Goal: Task Accomplishment & Management: Complete application form

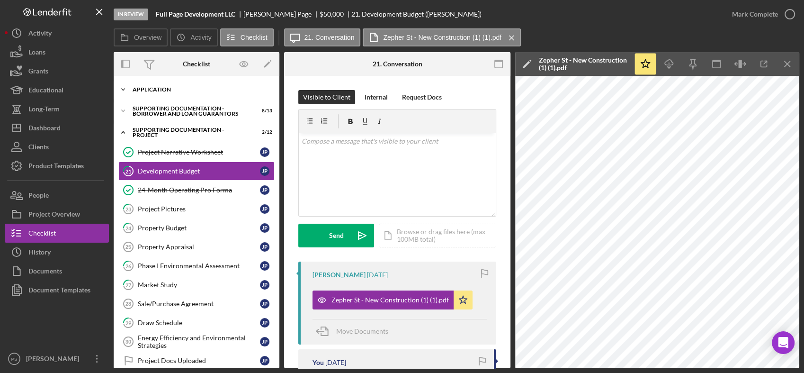
click at [122, 87] on icon "Icon/Expander" at bounding box center [123, 89] width 19 height 19
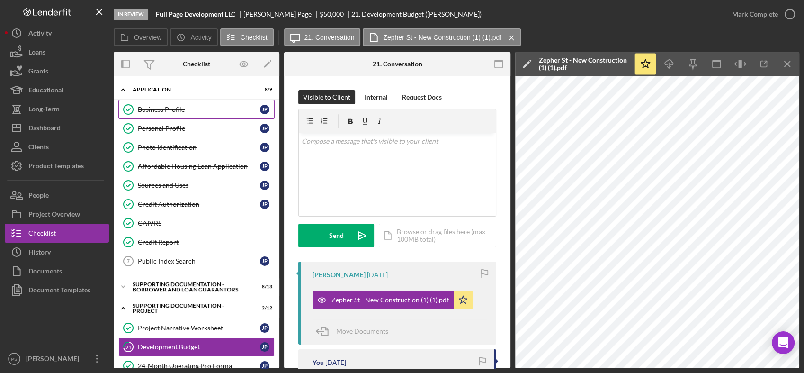
click at [166, 110] on div "Business Profile" at bounding box center [199, 110] width 122 height 8
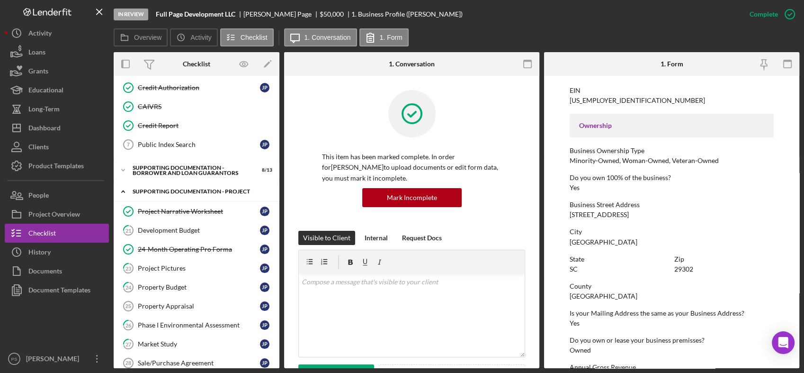
scroll to position [140, 0]
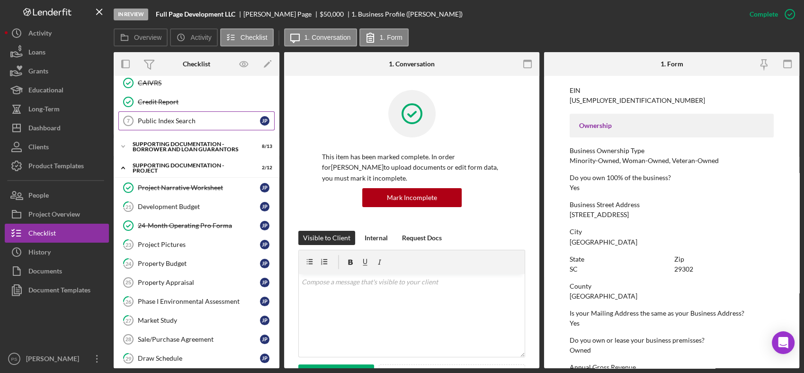
click at [195, 119] on div "Public Index Search" at bounding box center [199, 121] width 122 height 8
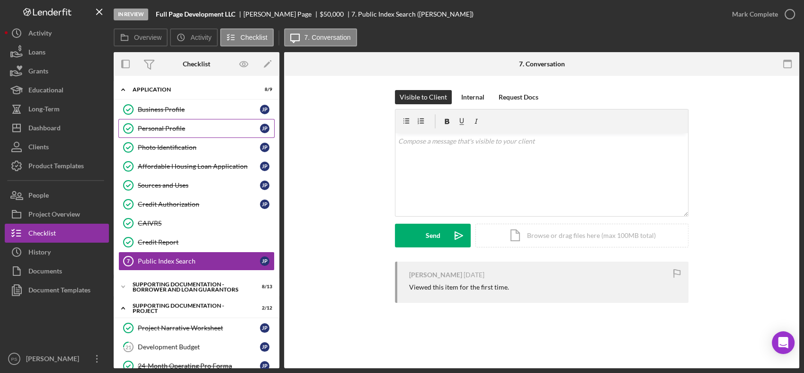
click at [179, 125] on div "Personal Profile" at bounding box center [199, 129] width 122 height 8
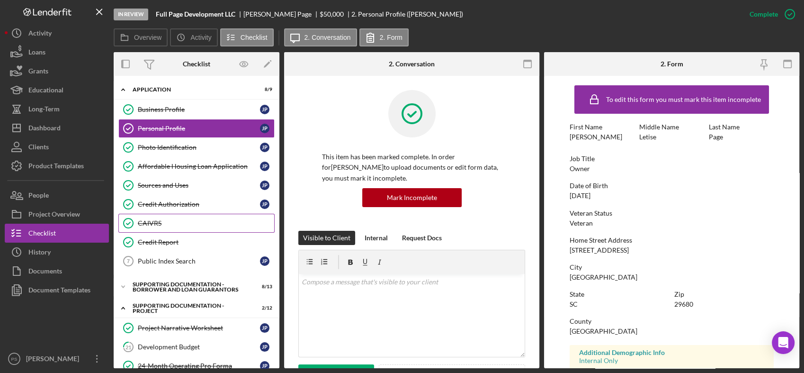
click at [172, 220] on div "CAIVRS" at bounding box center [206, 223] width 136 height 8
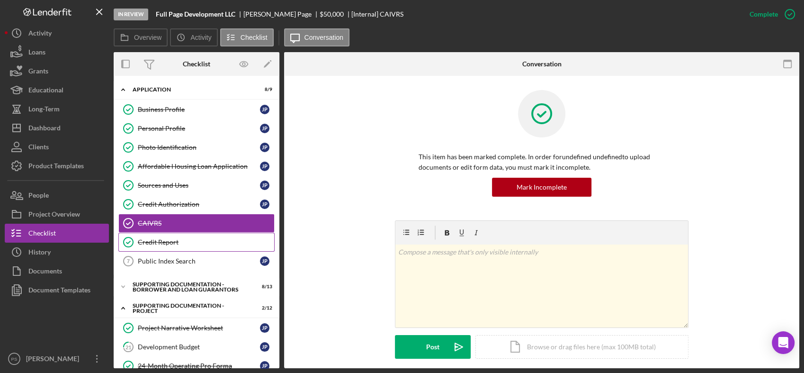
click at [172, 238] on div "Credit Report" at bounding box center [206, 242] width 136 height 8
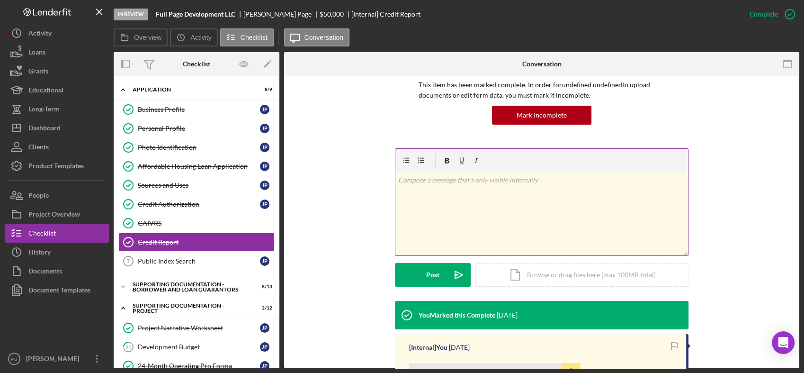
scroll to position [175, 0]
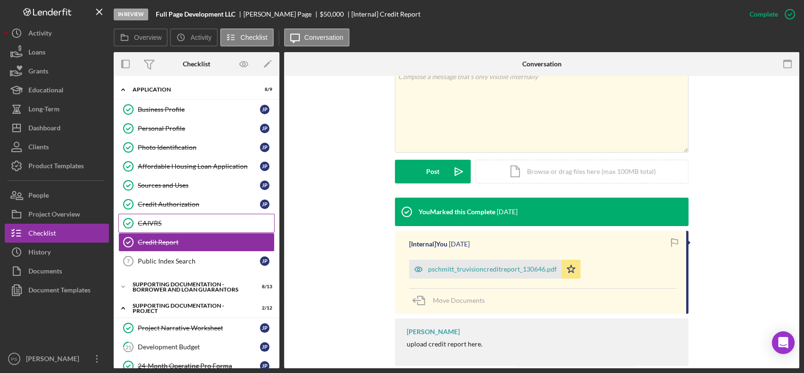
click at [184, 216] on link "CAIVRS CAIVRS" at bounding box center [196, 223] width 156 height 19
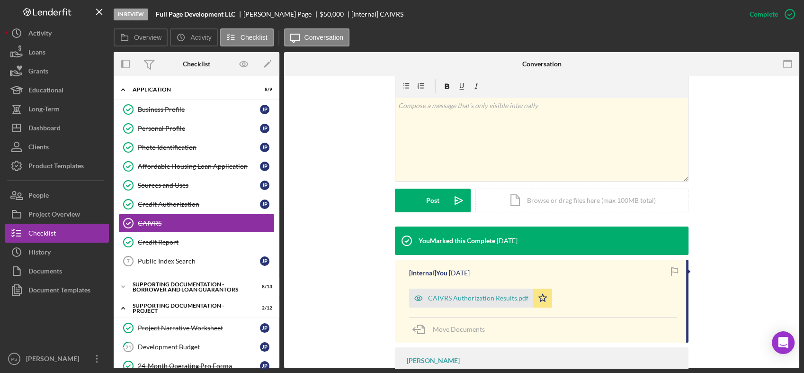
scroll to position [175, 0]
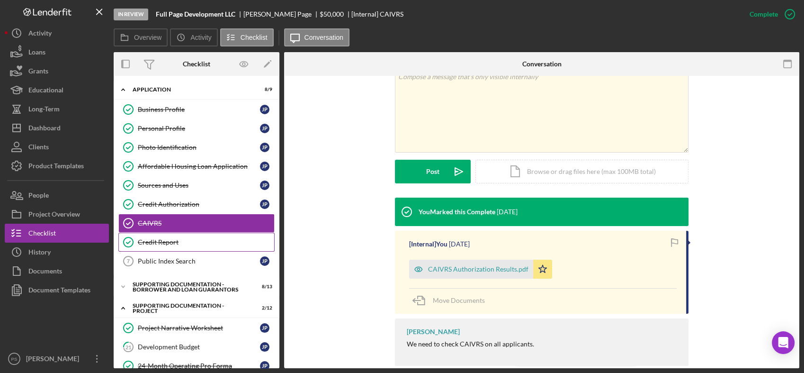
click at [182, 239] on div "Credit Report" at bounding box center [206, 242] width 136 height 8
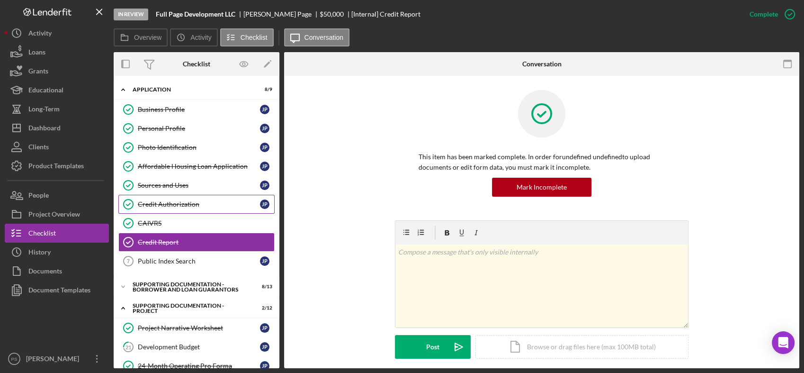
click at [191, 203] on div "Credit Authorization" at bounding box center [199, 204] width 122 height 8
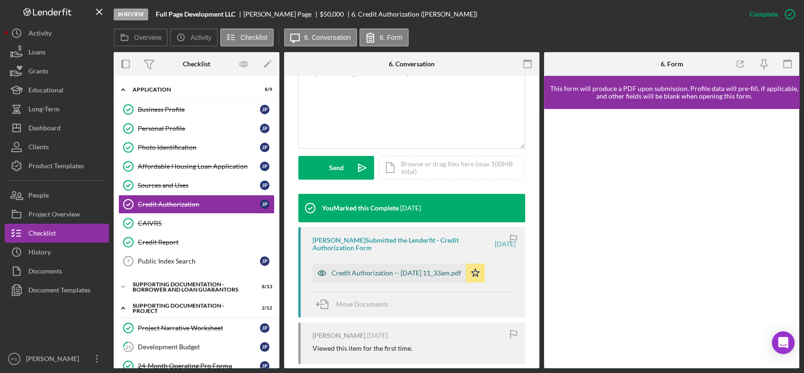
scroll to position [210, 0]
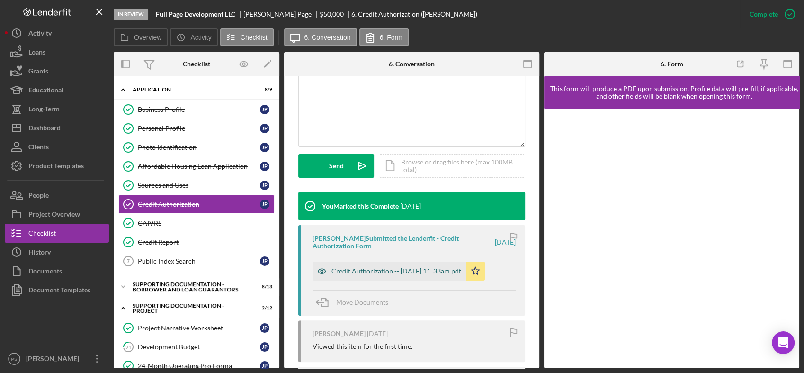
click at [420, 271] on div "Credit Authorization -- [DATE] 11_33am.pdf" at bounding box center [396, 271] width 130 height 8
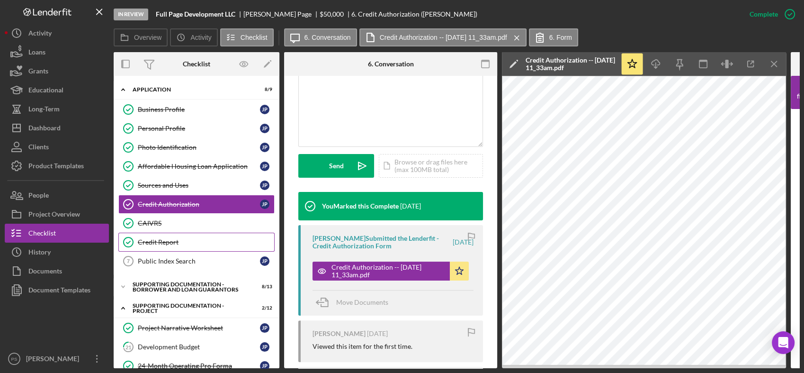
click at [170, 235] on link "Credit Report Credit Report" at bounding box center [196, 241] width 156 height 19
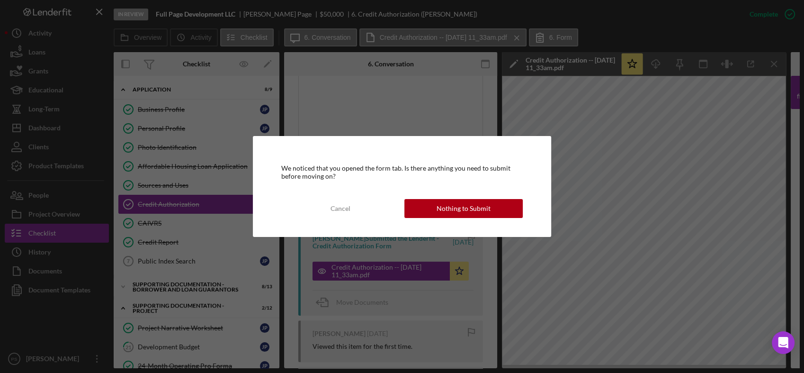
click at [188, 198] on div "We noticed that you opened the form tab. Is there anything you need to submit b…" at bounding box center [402, 186] width 804 height 373
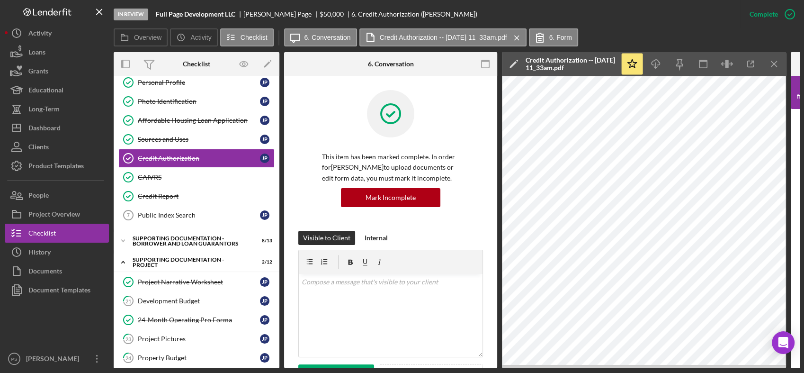
scroll to position [0, 0]
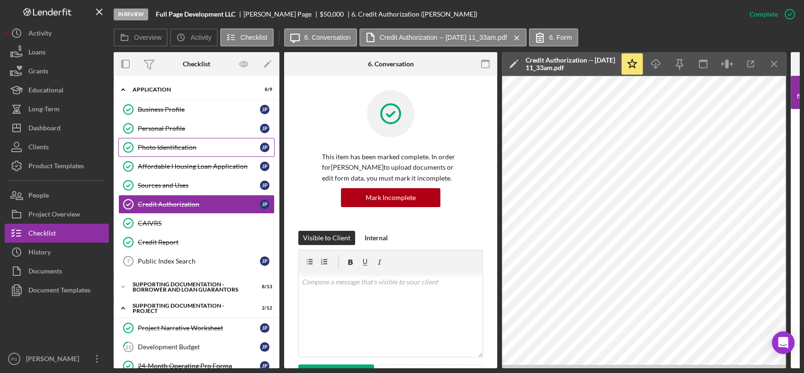
click at [201, 150] on div "Photo Identification" at bounding box center [199, 147] width 122 height 8
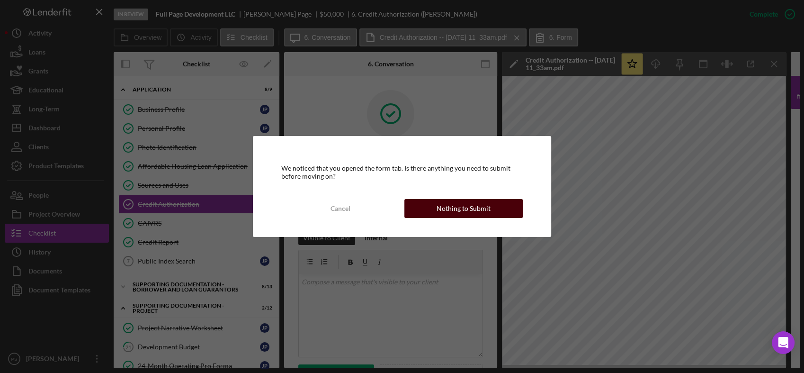
click at [453, 206] on div "Nothing to Submit" at bounding box center [464, 208] width 54 height 19
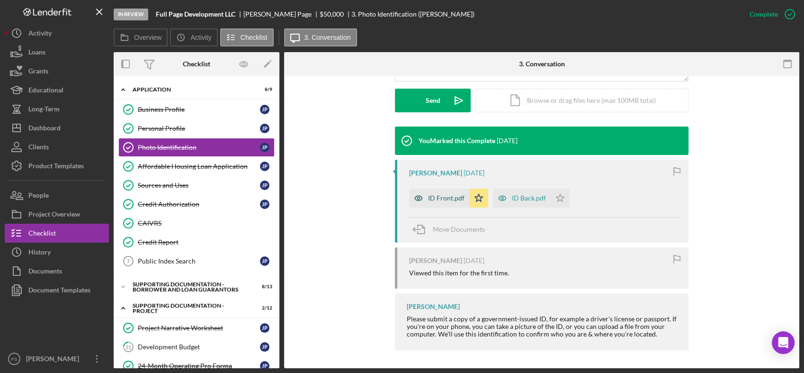
click at [447, 195] on div "ID Front.pdf" at bounding box center [446, 198] width 36 height 8
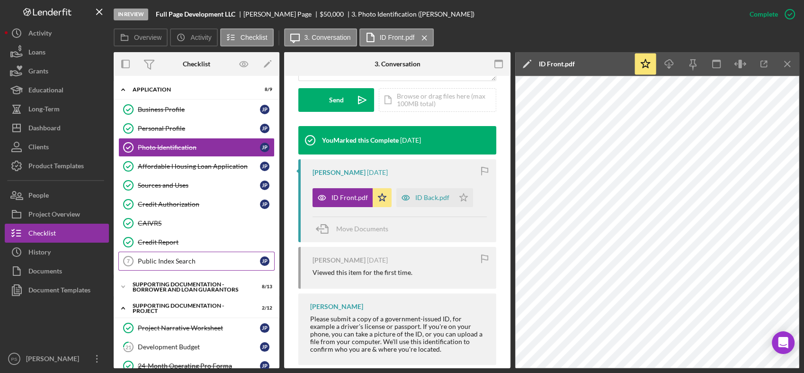
click at [172, 257] on div "Public Index Search" at bounding box center [199, 261] width 122 height 8
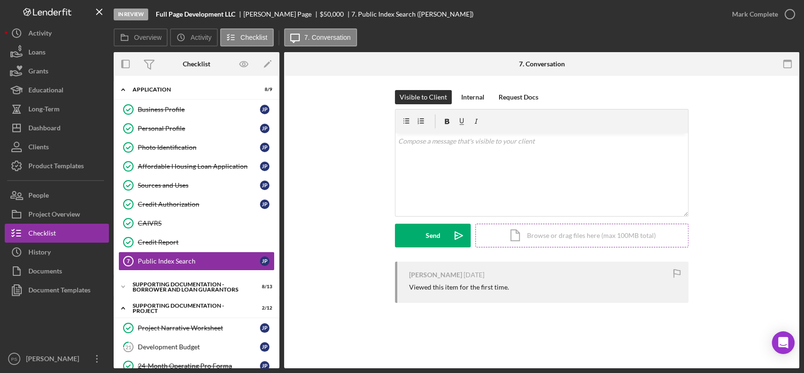
click at [516, 232] on div "Icon/Document Browse or drag files here (max 100MB total) Tap to choose files o…" at bounding box center [581, 235] width 213 height 24
click at [455, 231] on icon "Icon/Upload" at bounding box center [459, 235] width 24 height 24
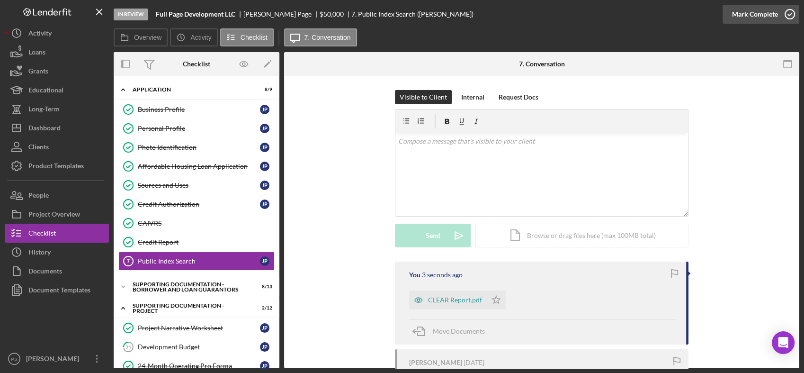
click at [788, 13] on icon "button" at bounding box center [790, 14] width 24 height 24
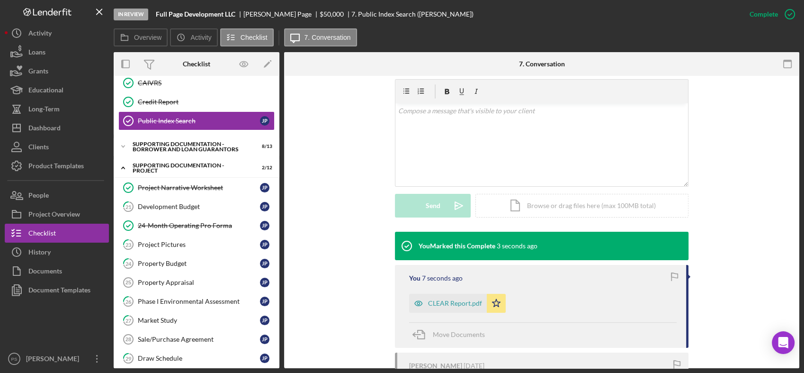
scroll to position [205, 0]
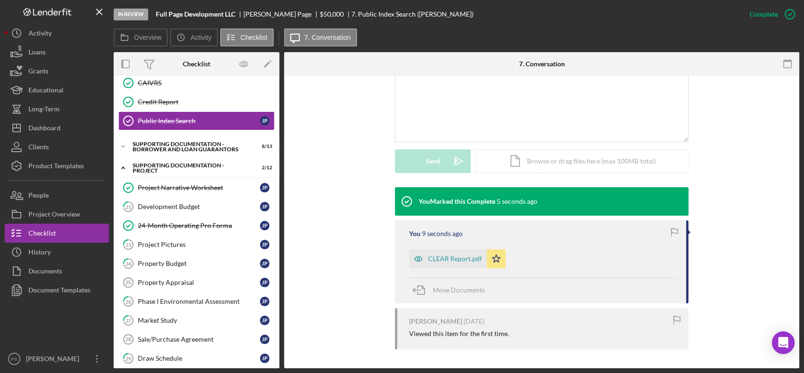
click at [521, 235] on div "You 9 seconds ago" at bounding box center [543, 234] width 268 height 8
click at [461, 255] on div "CLEAR Report.pdf" at bounding box center [455, 259] width 54 height 8
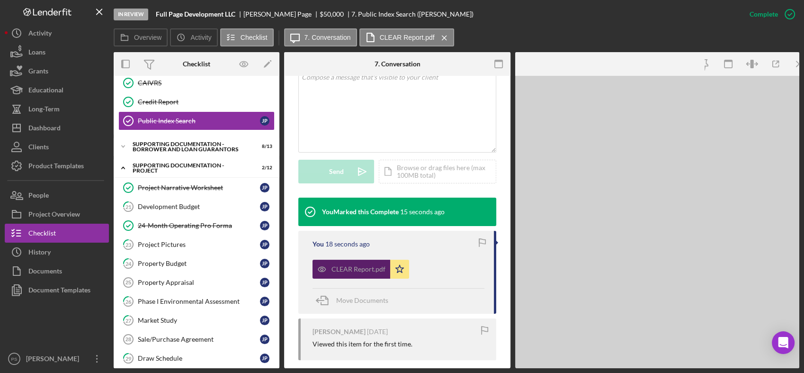
scroll to position [215, 0]
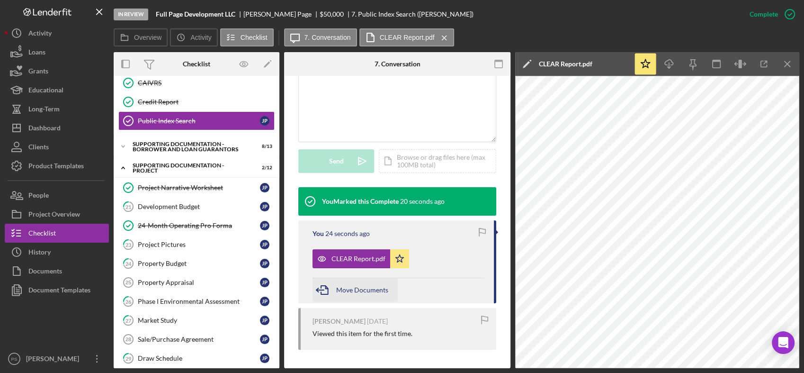
click at [372, 284] on div "Move Documents" at bounding box center [362, 290] width 52 height 24
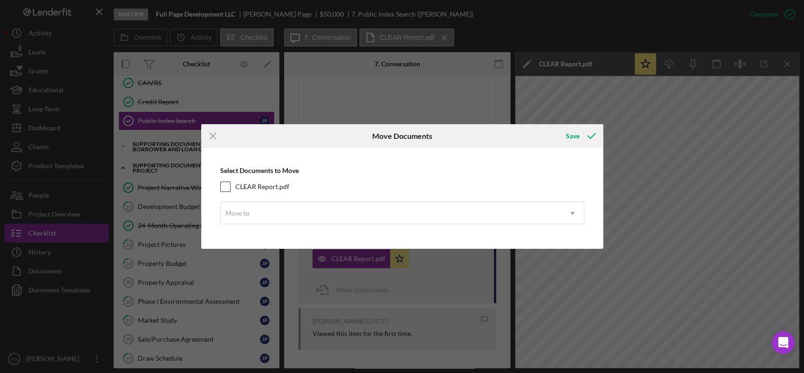
click at [227, 188] on input "CLEAR Report.pdf" at bounding box center [225, 186] width 9 height 9
checkbox input "true"
click at [250, 214] on div "Move to" at bounding box center [391, 213] width 340 height 22
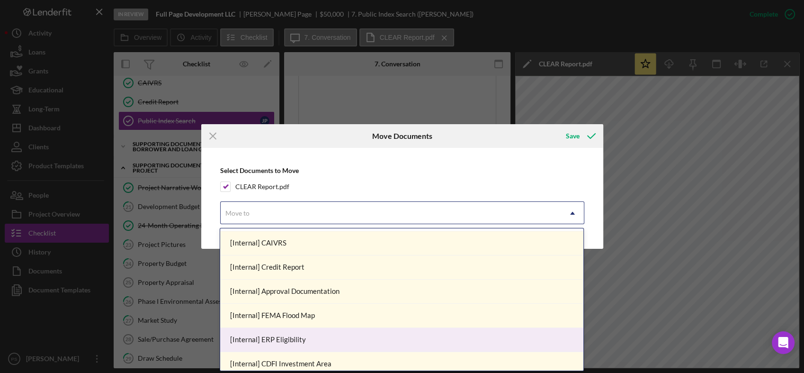
scroll to position [0, 0]
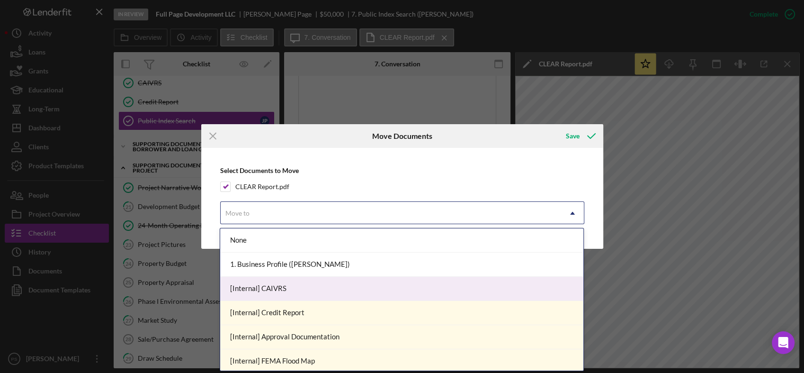
click at [273, 286] on div "[Internal] CAIVRS" at bounding box center [401, 289] width 363 height 24
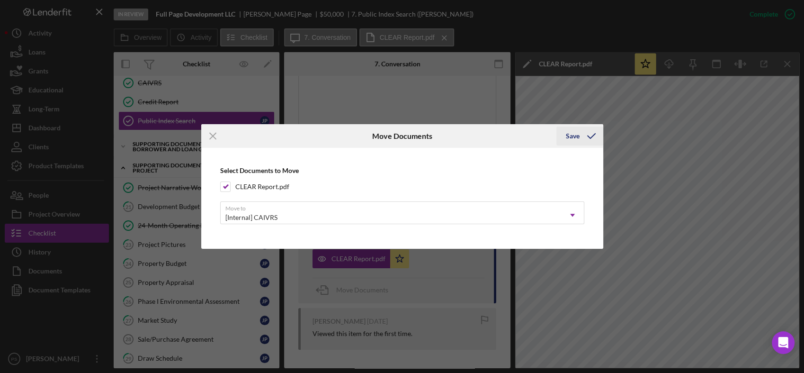
click at [573, 138] on div "Save" at bounding box center [573, 135] width 14 height 19
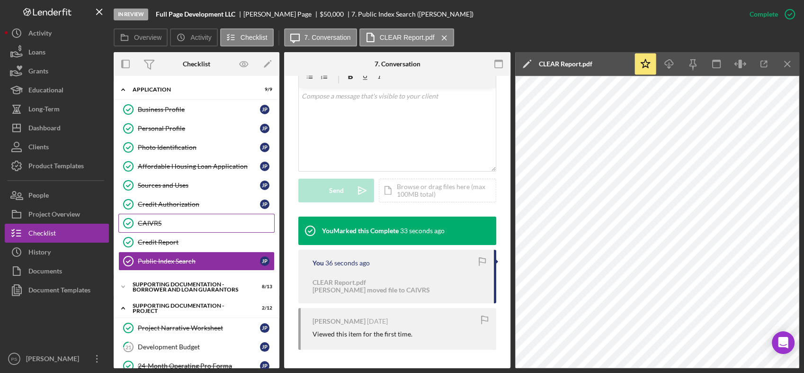
click at [162, 221] on div "CAIVRS" at bounding box center [206, 223] width 136 height 8
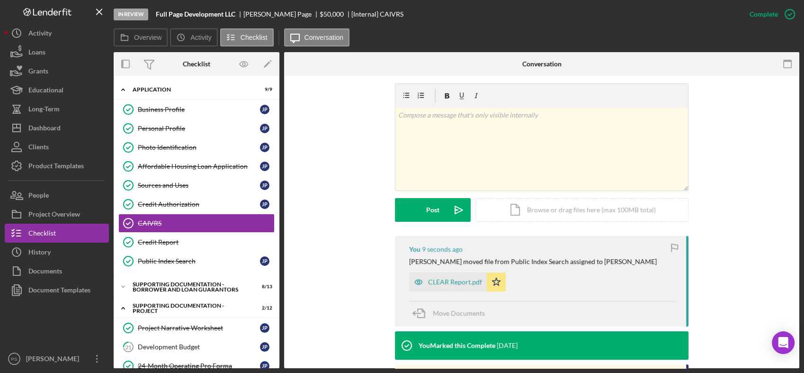
scroll to position [70, 0]
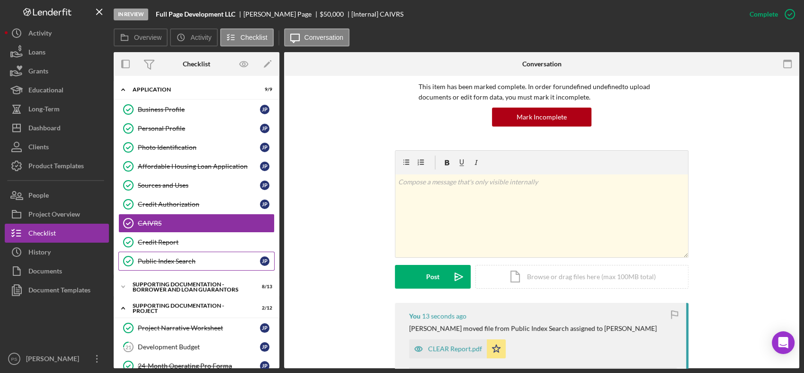
click at [176, 258] on div "Public Index Search" at bounding box center [199, 261] width 122 height 8
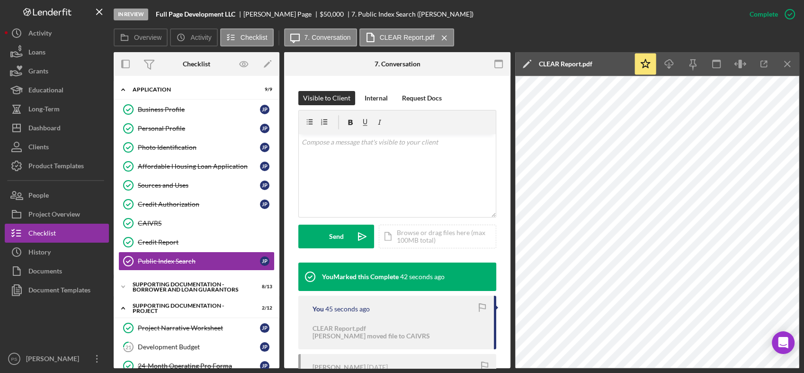
scroll to position [175, 0]
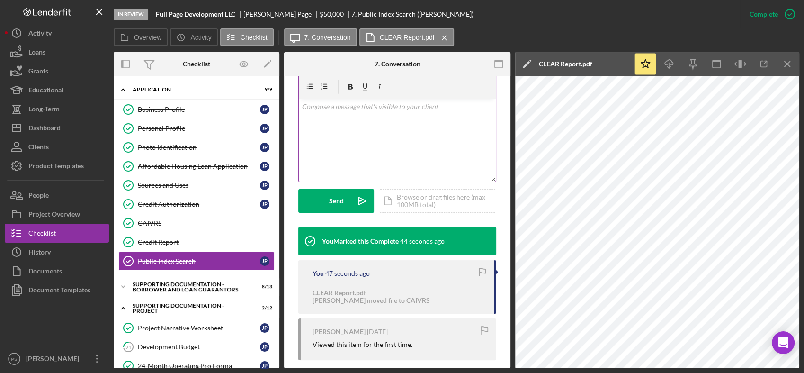
click at [434, 154] on div "v Color teal Color pink Remove color Add row above Add row below Add column bef…" at bounding box center [397, 139] width 197 height 83
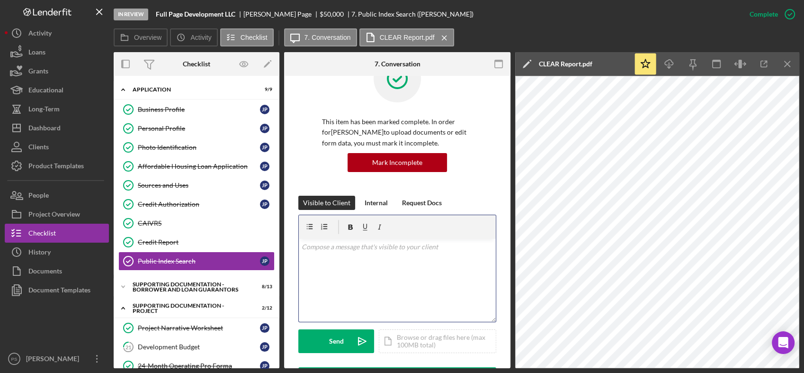
scroll to position [35, 0]
click at [372, 201] on div "Internal" at bounding box center [376, 203] width 23 height 14
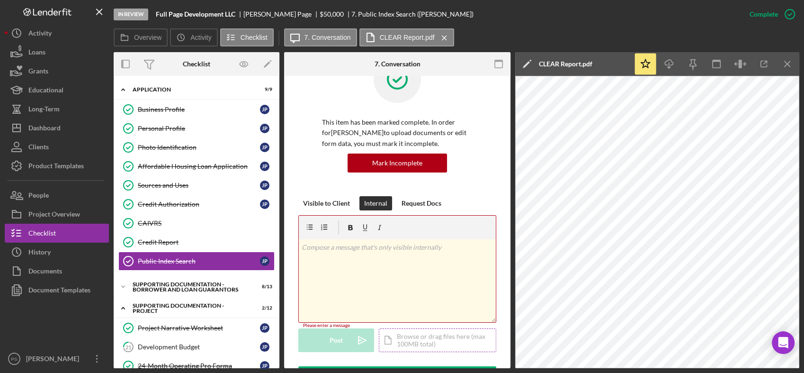
click at [407, 334] on div "Icon/Document Browse or drag files here (max 100MB total) Tap to choose files o…" at bounding box center [437, 340] width 117 height 24
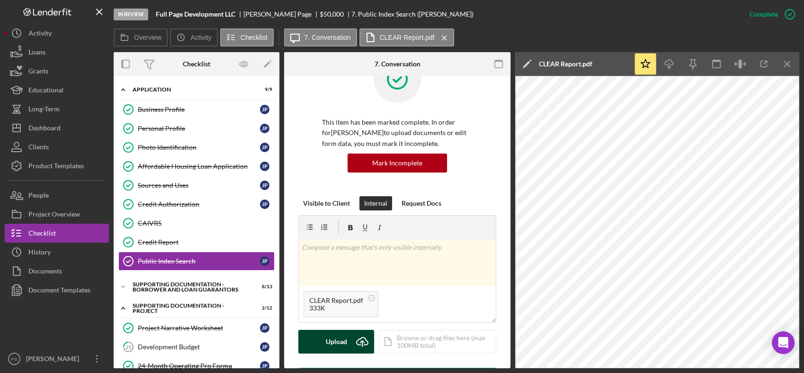
click at [362, 337] on icon "Icon/Upload" at bounding box center [362, 342] width 24 height 24
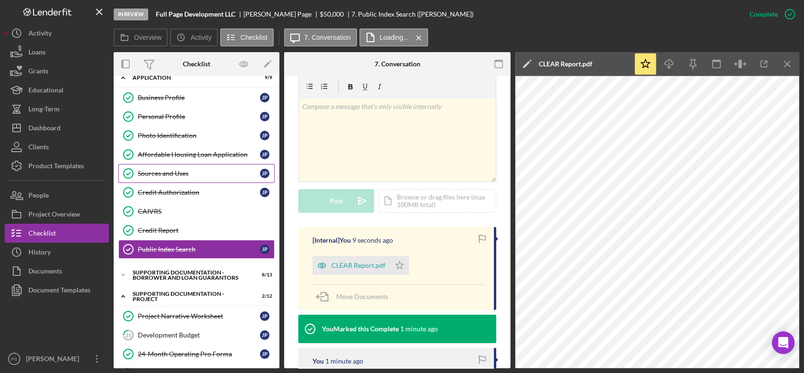
scroll to position [0, 0]
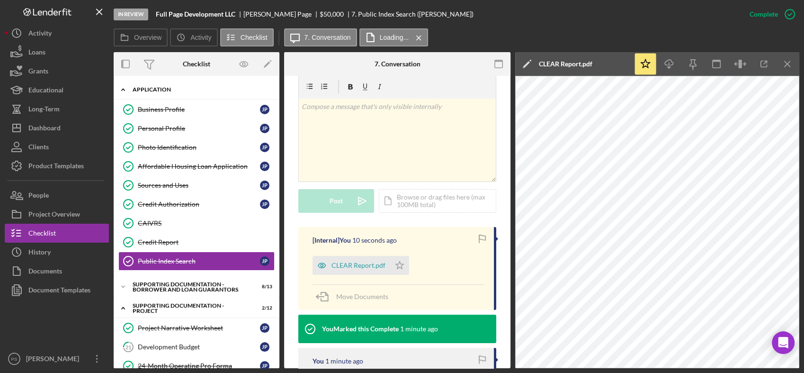
click at [125, 89] on icon "Icon/Expander" at bounding box center [123, 89] width 19 height 19
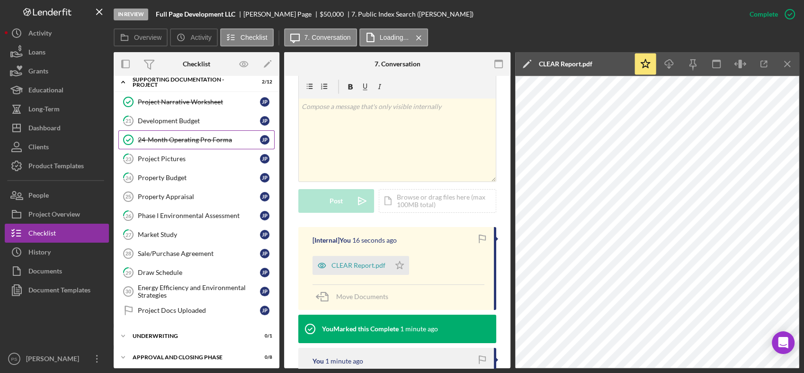
scroll to position [53, 0]
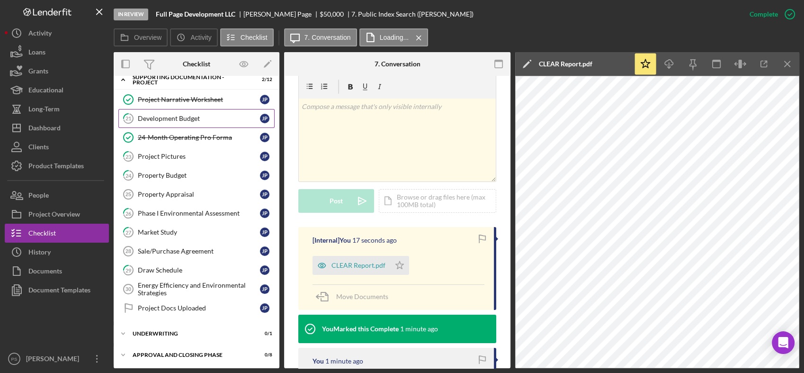
click at [187, 123] on link "21 Development Budget J P" at bounding box center [196, 118] width 156 height 19
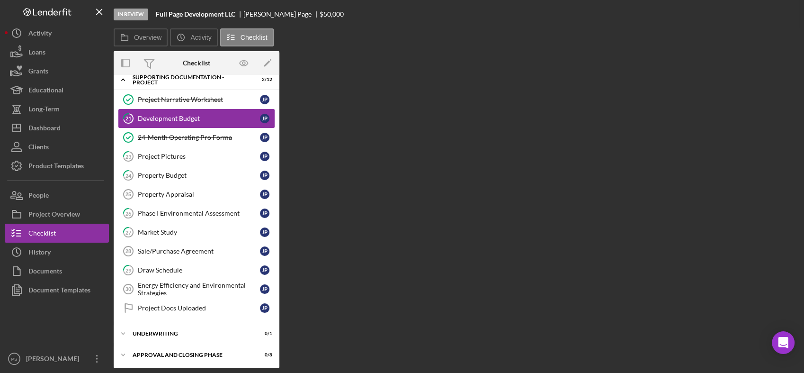
scroll to position [53, 0]
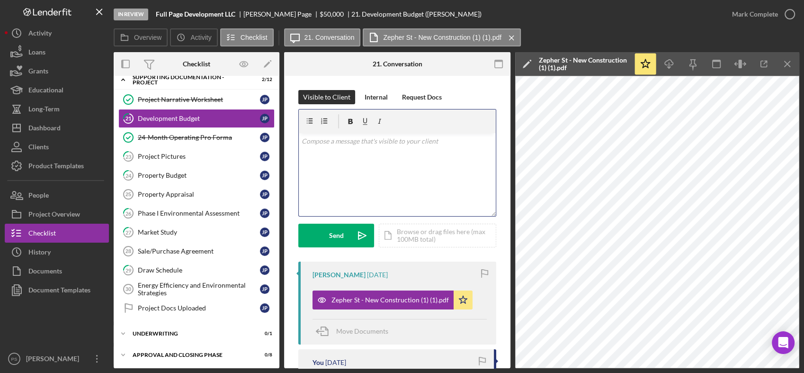
click at [364, 160] on div "v Color teal Color pink Remove color Add row above Add row below Add column bef…" at bounding box center [397, 174] width 197 height 83
click at [406, 229] on div "Icon/Document Browse or drag files here (max 100MB total) Tap to choose files o…" at bounding box center [437, 235] width 117 height 24
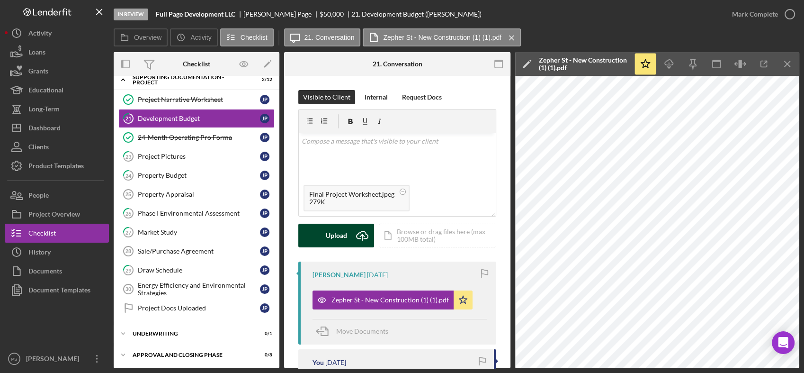
click at [355, 232] on icon "Icon/Upload" at bounding box center [362, 235] width 24 height 24
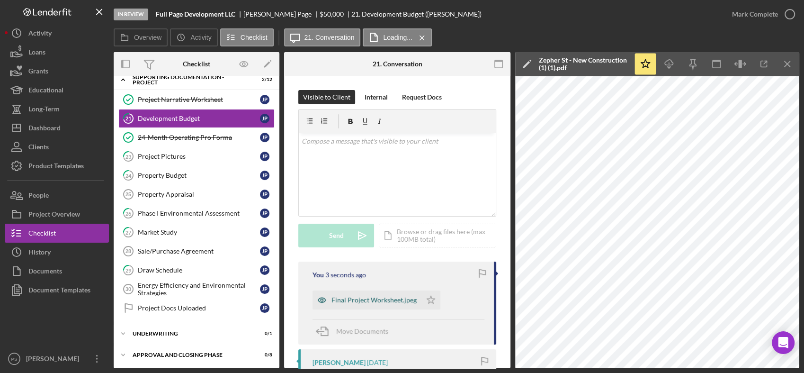
click at [396, 297] on div "Final Project Worksheet.jpeg" at bounding box center [373, 300] width 85 height 8
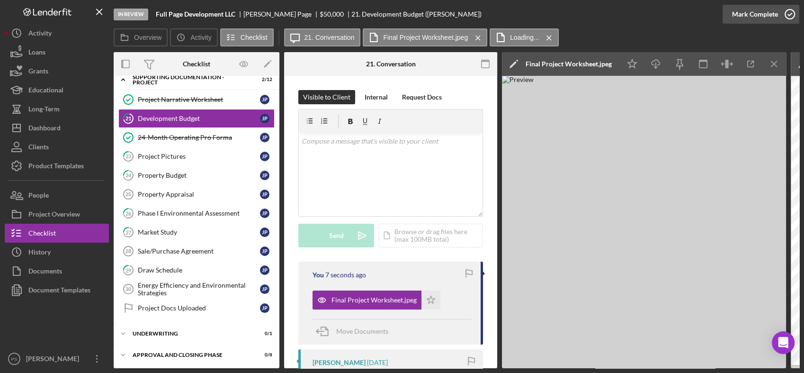
click at [791, 9] on icon "button" at bounding box center [790, 14] width 24 height 24
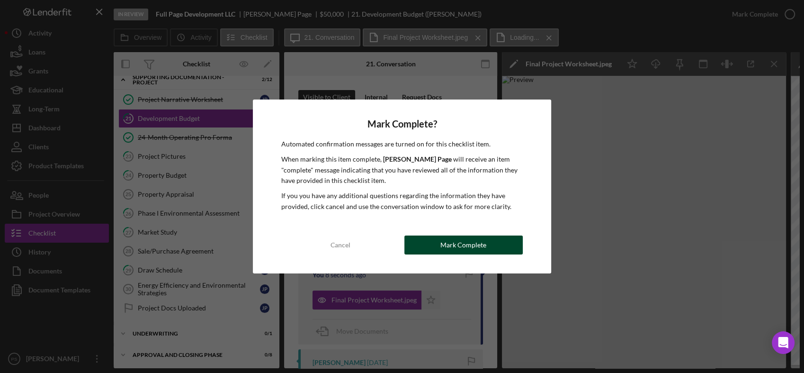
click at [444, 241] on div "Mark Complete" at bounding box center [463, 244] width 46 height 19
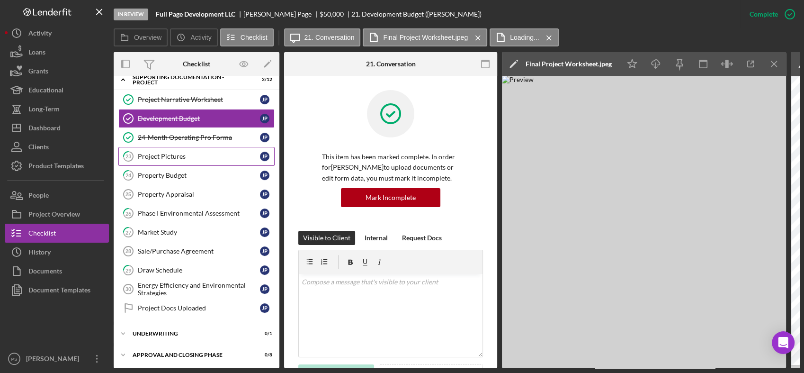
click at [227, 159] on div "Project Pictures" at bounding box center [199, 156] width 122 height 8
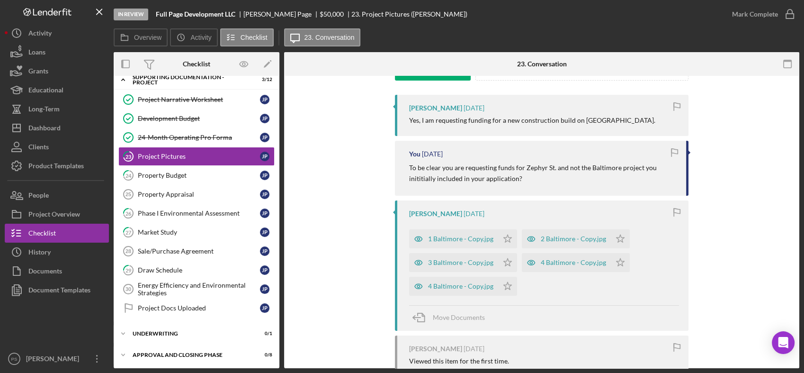
scroll to position [175, 0]
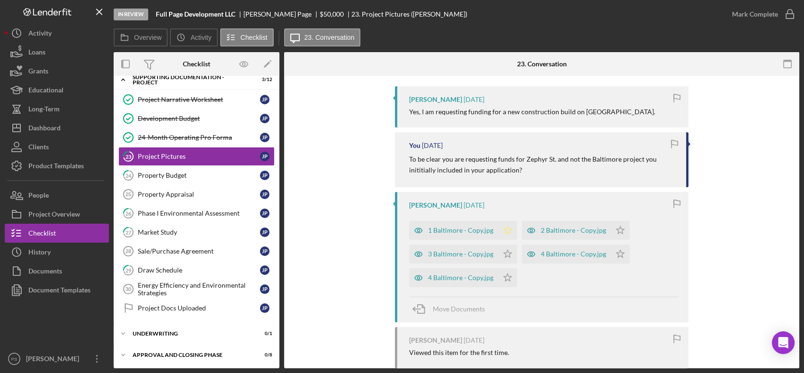
click at [506, 230] on polygon "button" at bounding box center [508, 230] width 8 height 8
click at [789, 14] on icon "button" at bounding box center [790, 14] width 24 height 24
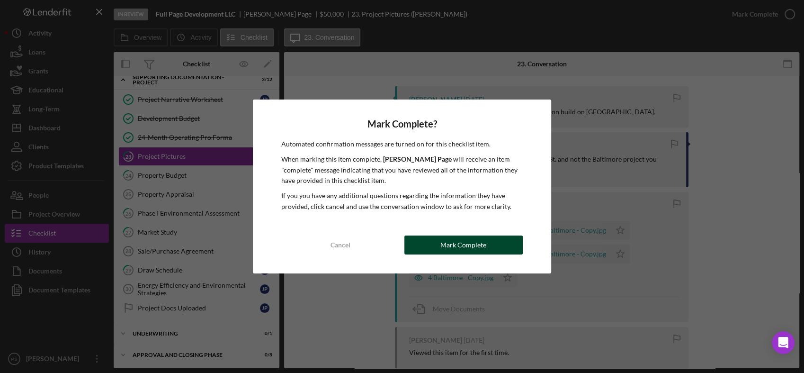
click at [435, 240] on button "Mark Complete" at bounding box center [463, 244] width 118 height 19
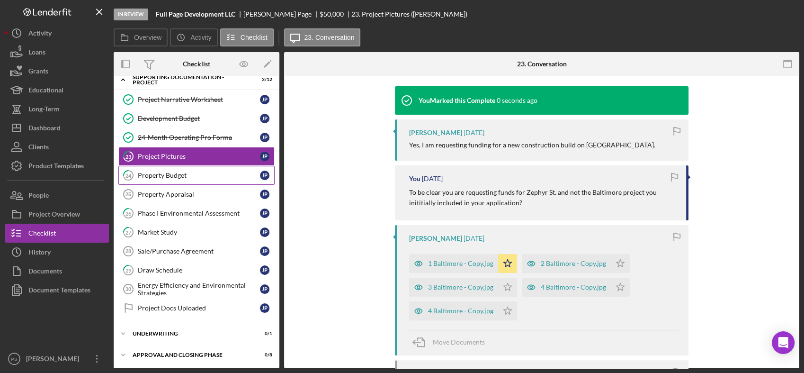
scroll to position [305, 0]
click at [192, 176] on div "Property Budget" at bounding box center [199, 175] width 122 height 8
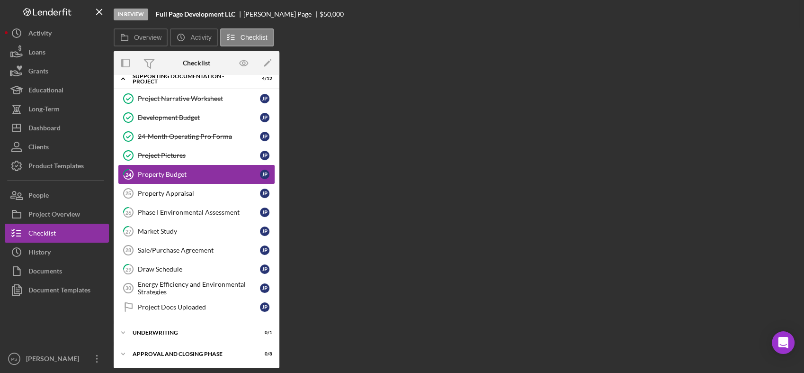
scroll to position [53, 0]
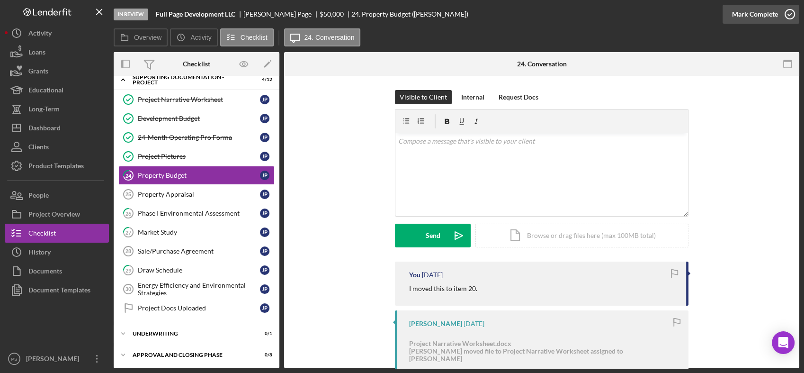
click at [793, 14] on icon "button" at bounding box center [790, 14] width 24 height 24
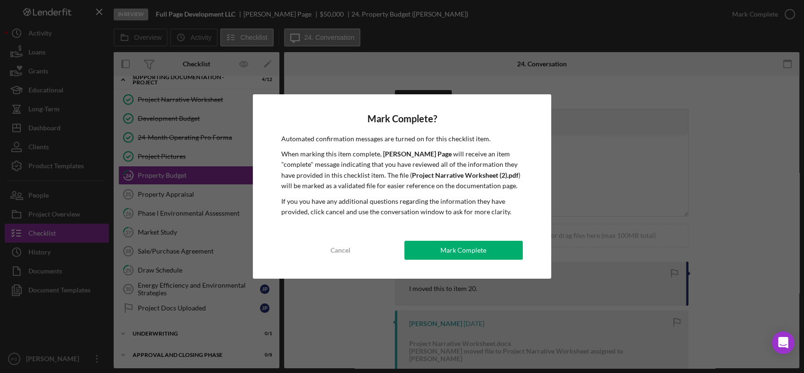
click at [439, 247] on button "Mark Complete" at bounding box center [463, 250] width 118 height 19
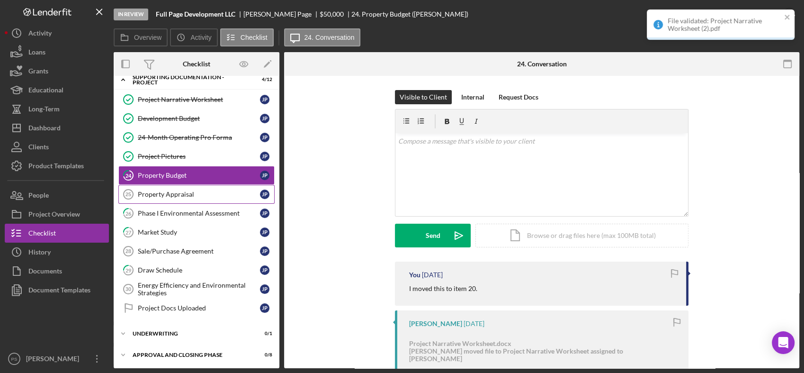
click at [200, 193] on div "Property Appraisal" at bounding box center [199, 194] width 122 height 8
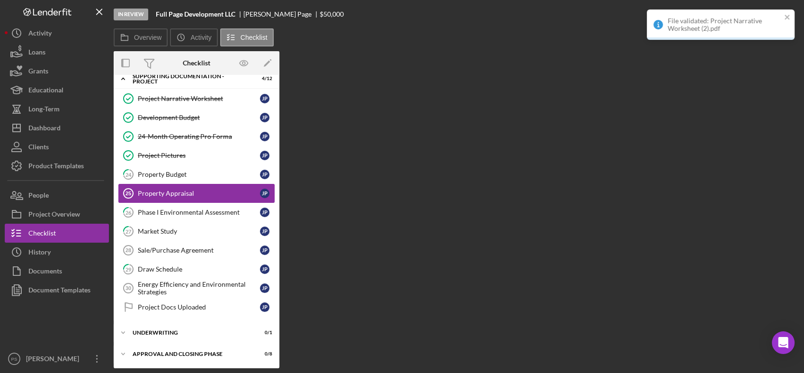
scroll to position [53, 0]
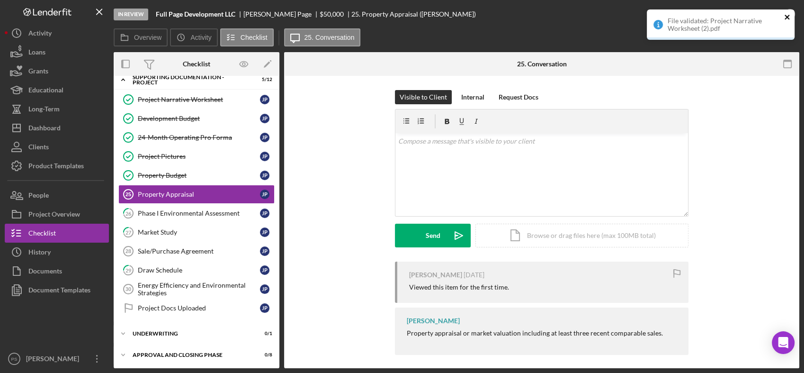
click at [786, 14] on icon "close" at bounding box center [787, 17] width 7 height 8
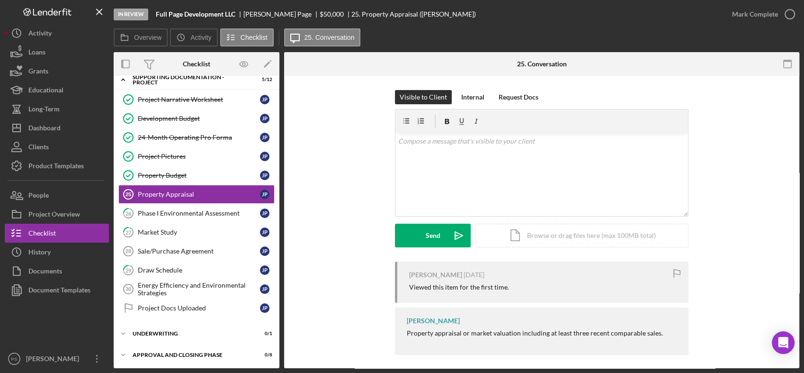
click at [788, 14] on div "File validated: Project Narrative Worksheet (2).pdf" at bounding box center [721, 29] width 152 height 42
click at [0, 0] on icon "button" at bounding box center [0, 0] width 0 height 0
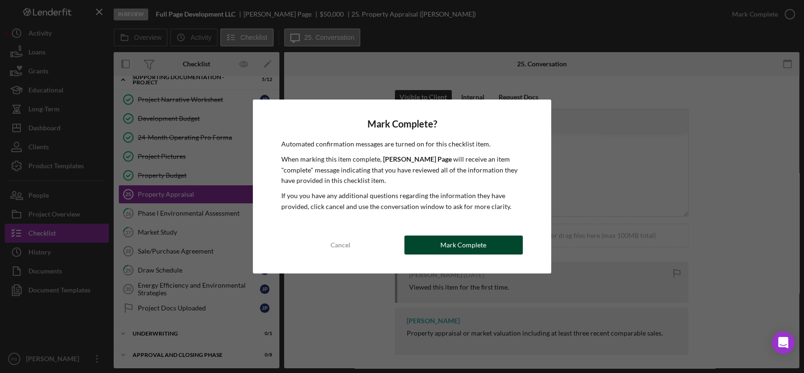
click at [462, 245] on div "Mark Complete" at bounding box center [463, 244] width 46 height 19
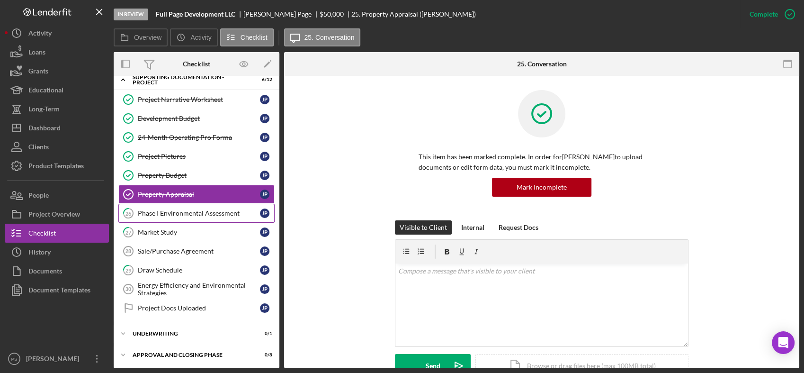
drag, startPoint x: 194, startPoint y: 214, endPoint x: 200, endPoint y: 212, distance: 6.0
click at [195, 214] on div "Phase I Environmental Assessment" at bounding box center [199, 213] width 122 height 8
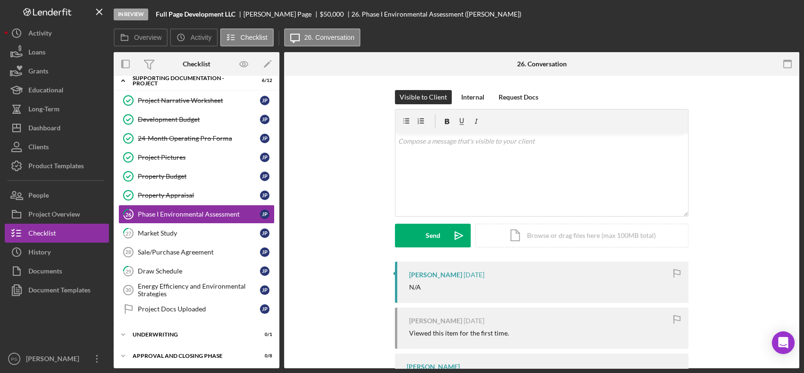
scroll to position [53, 0]
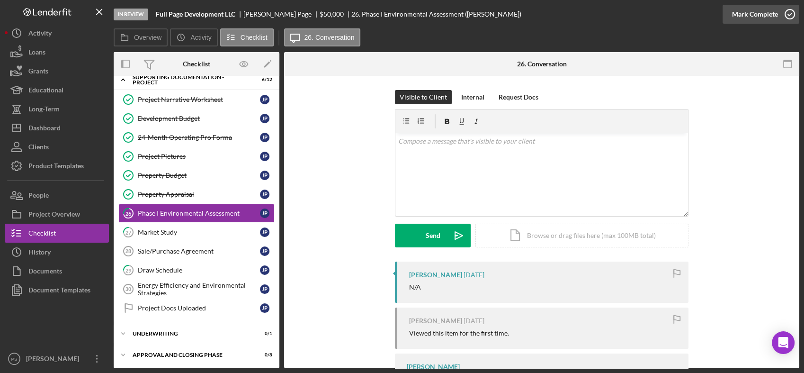
click at [788, 11] on icon "button" at bounding box center [790, 14] width 24 height 24
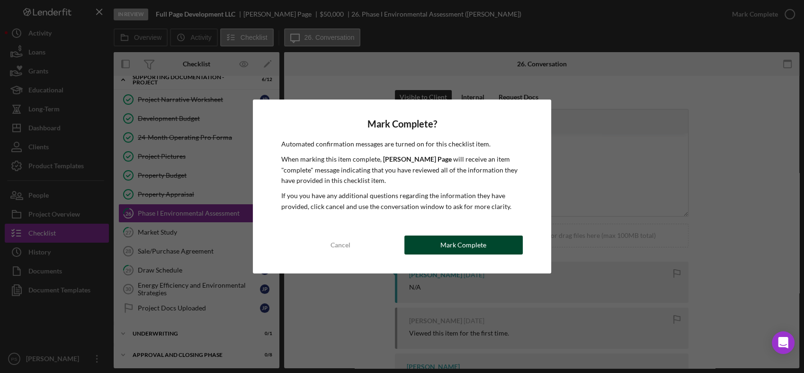
click at [472, 245] on div "Mark Complete" at bounding box center [463, 244] width 46 height 19
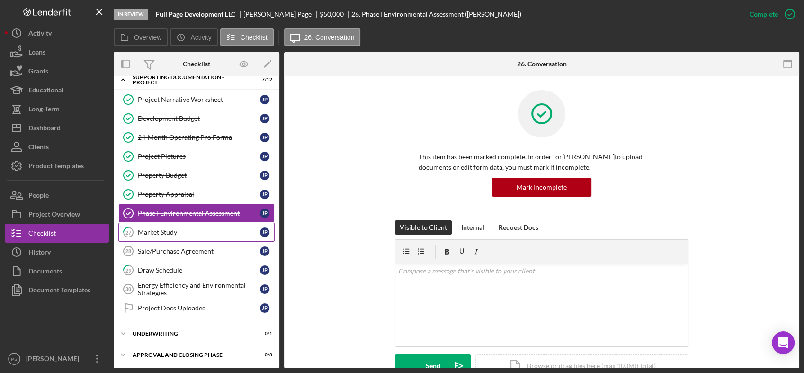
click at [211, 228] on div "Market Study" at bounding box center [199, 232] width 122 height 8
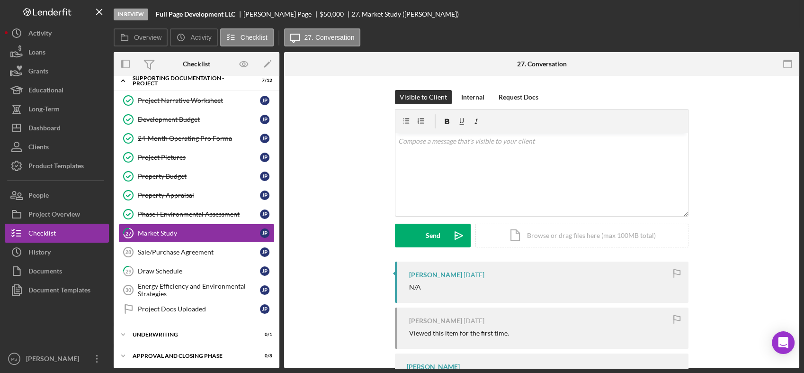
scroll to position [53, 0]
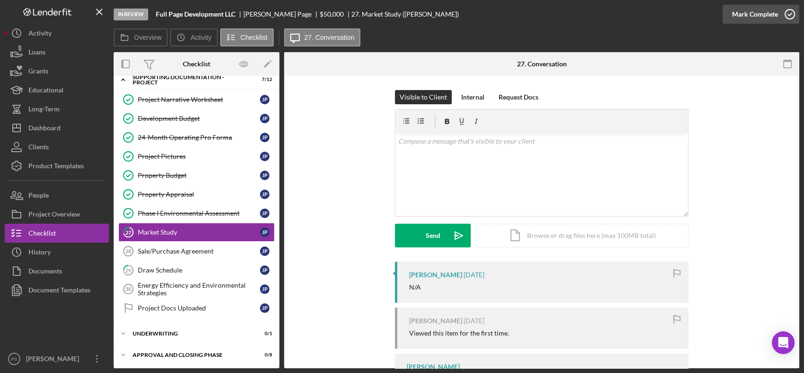
click at [792, 12] on icon "button" at bounding box center [790, 14] width 24 height 24
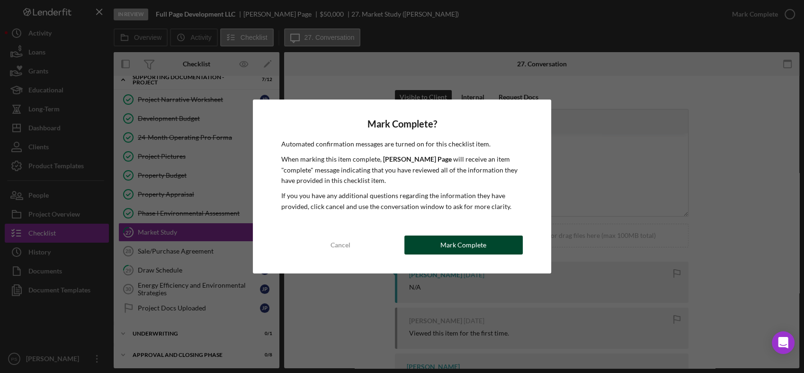
click at [466, 241] on div "Mark Complete" at bounding box center [463, 244] width 46 height 19
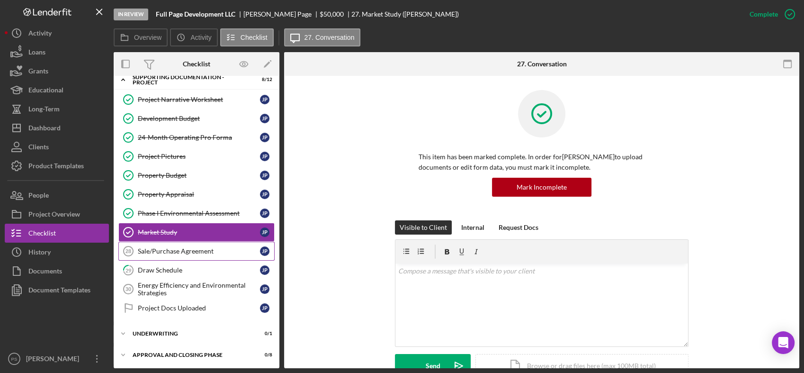
click at [203, 244] on link "Sale/Purchase Agreement 28 Sale/Purchase Agreement J P" at bounding box center [196, 250] width 156 height 19
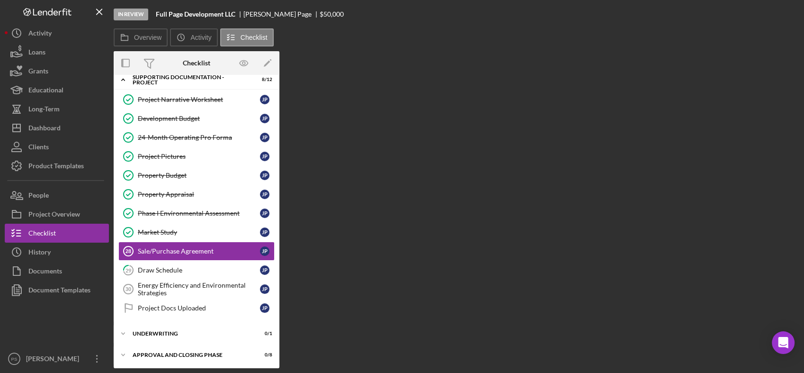
scroll to position [53, 0]
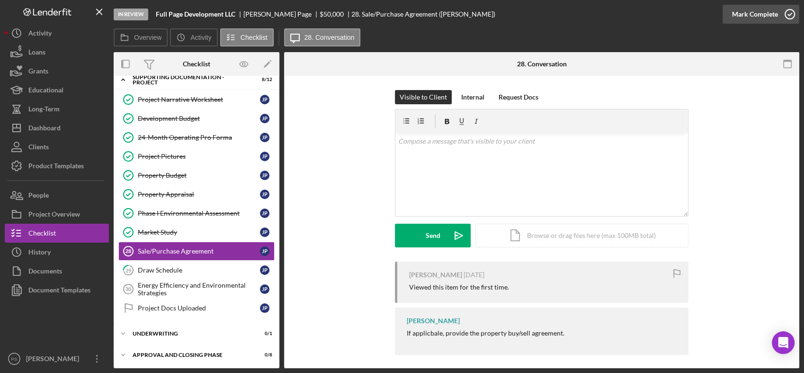
click at [789, 16] on icon "button" at bounding box center [790, 14] width 24 height 24
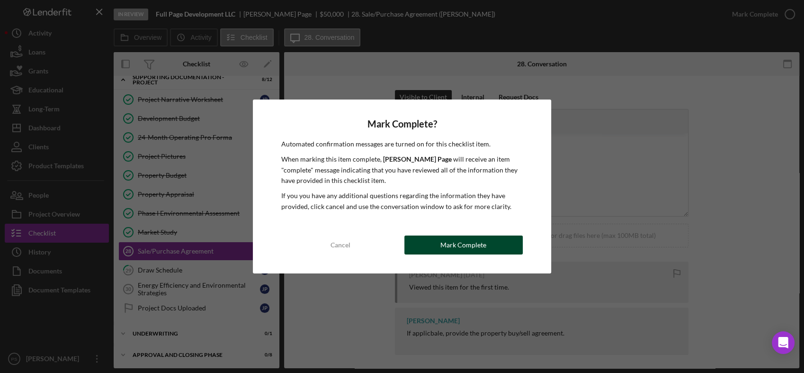
drag, startPoint x: 472, startPoint y: 242, endPoint x: 459, endPoint y: 236, distance: 13.6
click at [472, 241] on div "Mark Complete" at bounding box center [463, 244] width 46 height 19
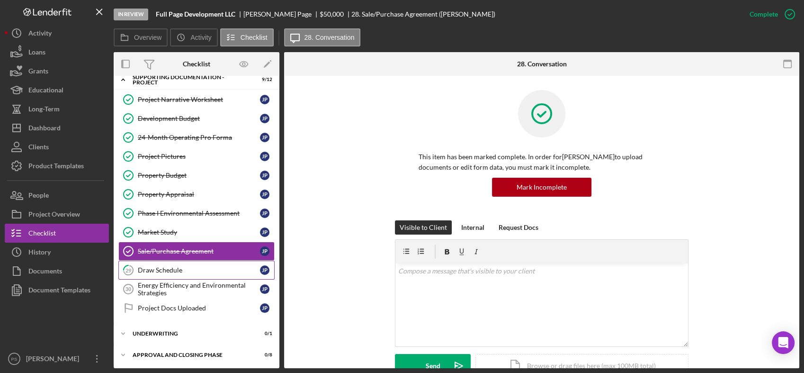
click at [188, 268] on div "Draw Schedule" at bounding box center [199, 270] width 122 height 8
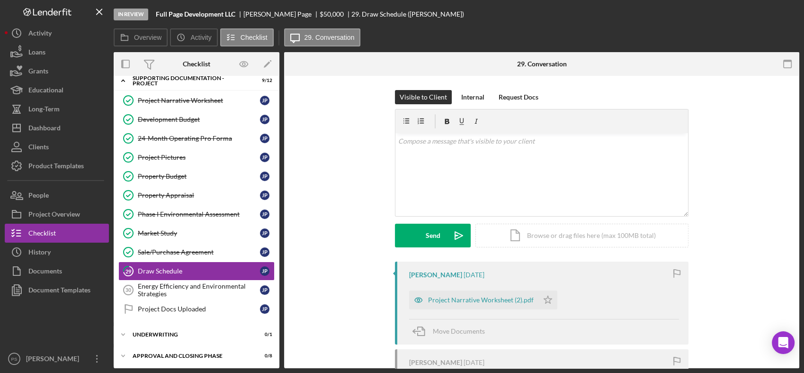
scroll to position [53, 0]
click at [540, 299] on icon "Icon/Star" at bounding box center [547, 299] width 19 height 19
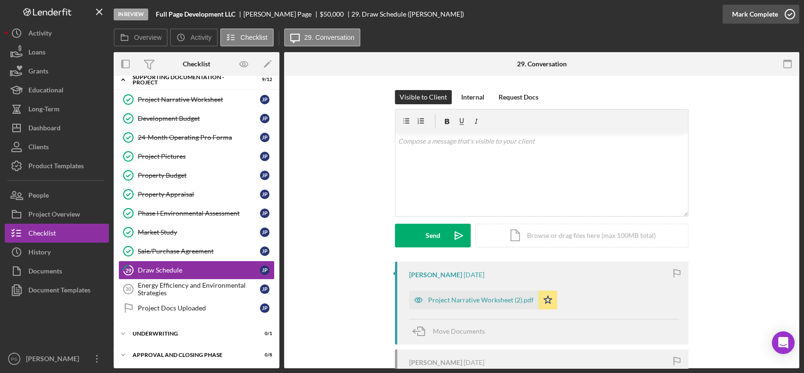
click at [783, 16] on icon "button" at bounding box center [790, 14] width 24 height 24
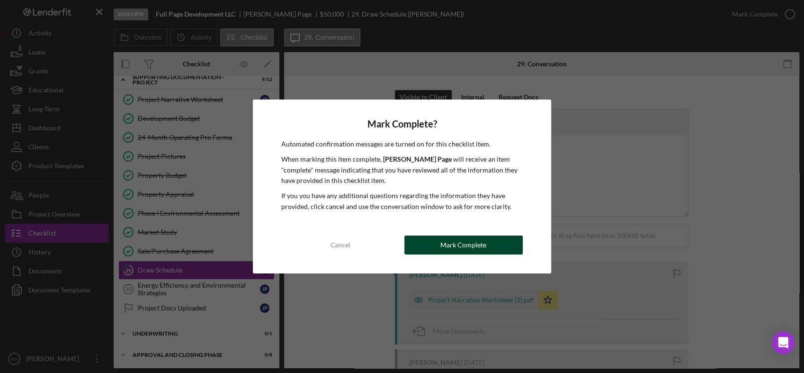
click at [465, 240] on div "Mark Complete" at bounding box center [463, 244] width 46 height 19
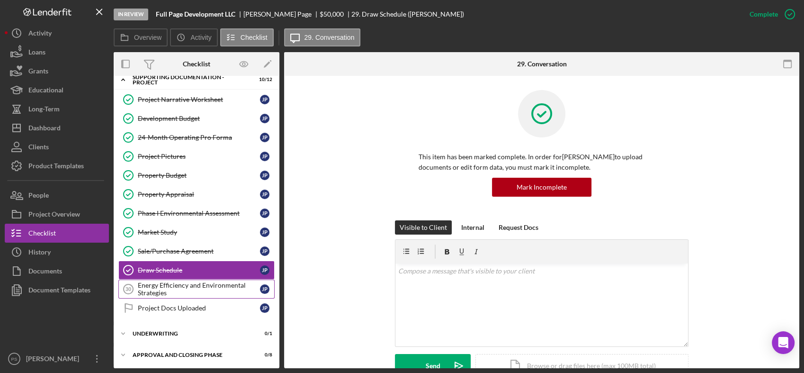
click at [217, 289] on div "Energy Efficiency and Environmental Strategies" at bounding box center [199, 288] width 122 height 15
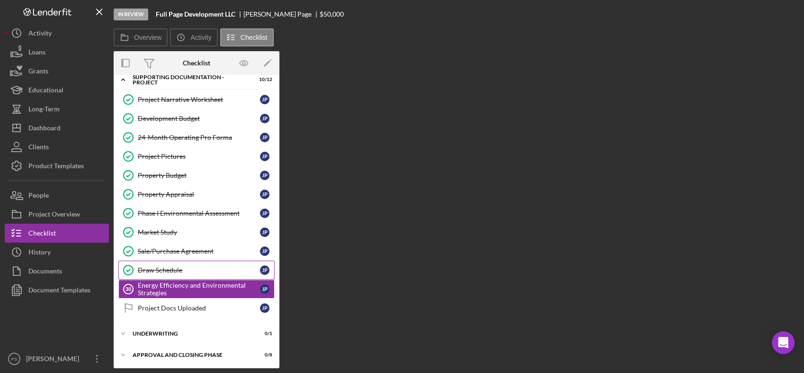
scroll to position [53, 0]
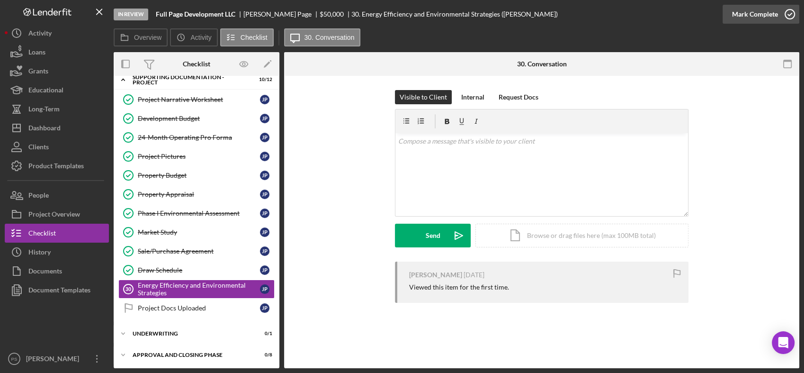
click at [790, 15] on icon "button" at bounding box center [790, 14] width 24 height 24
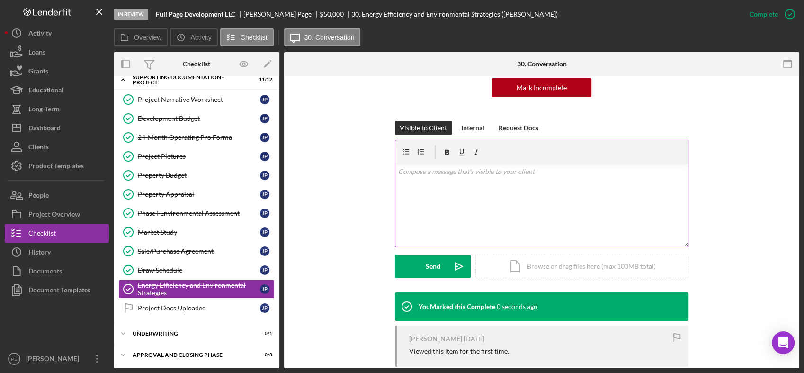
scroll to position [117, 0]
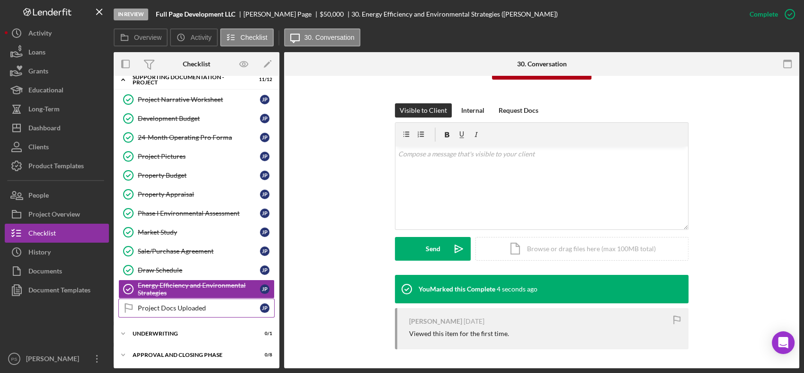
click at [182, 304] on div "Project Docs Uploaded" at bounding box center [199, 308] width 122 height 8
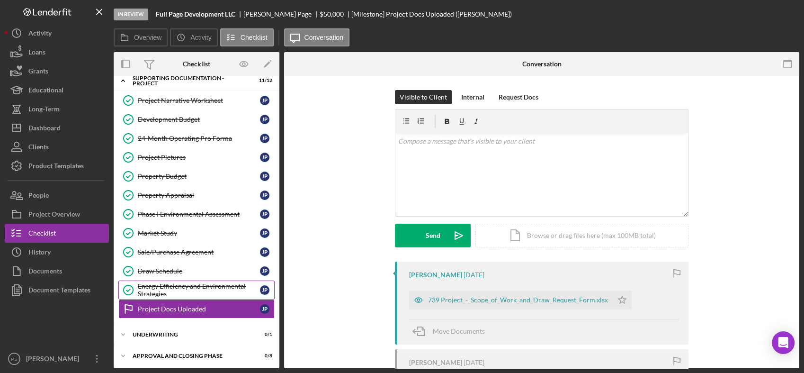
scroll to position [53, 0]
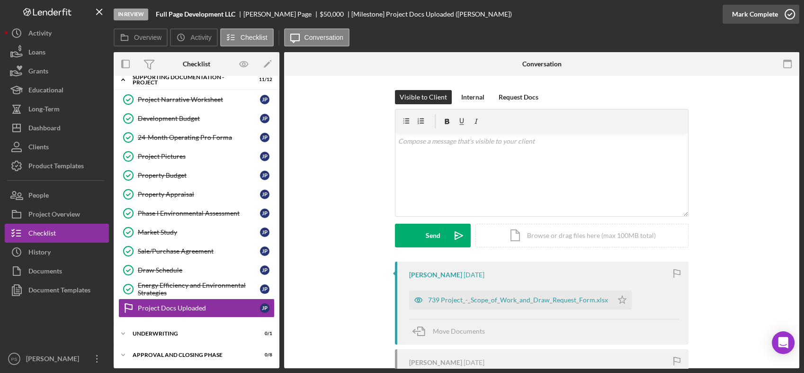
click at [792, 11] on icon "button" at bounding box center [790, 14] width 24 height 24
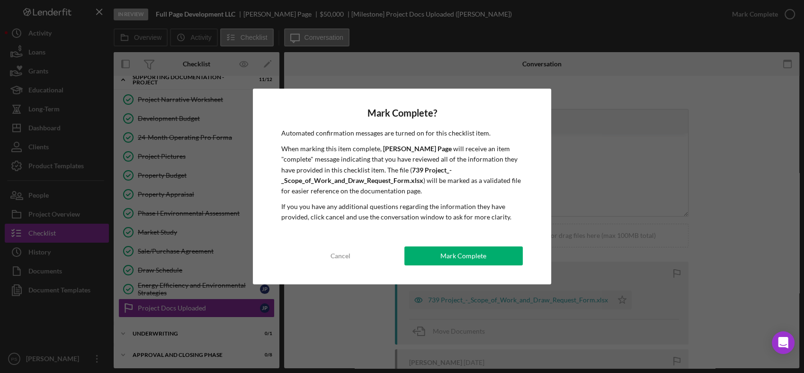
click at [478, 256] on div "Mark Complete" at bounding box center [463, 255] width 46 height 19
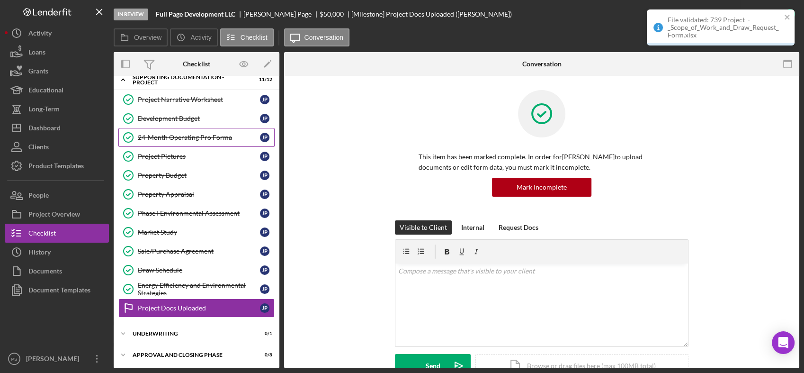
scroll to position [0, 0]
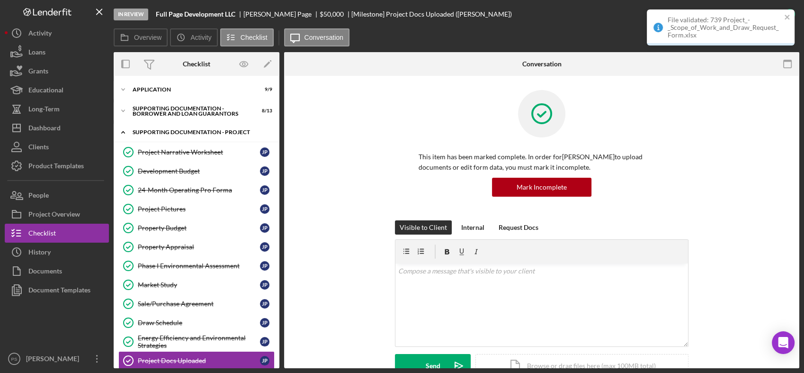
click at [121, 134] on icon "Icon/Expander" at bounding box center [123, 132] width 19 height 19
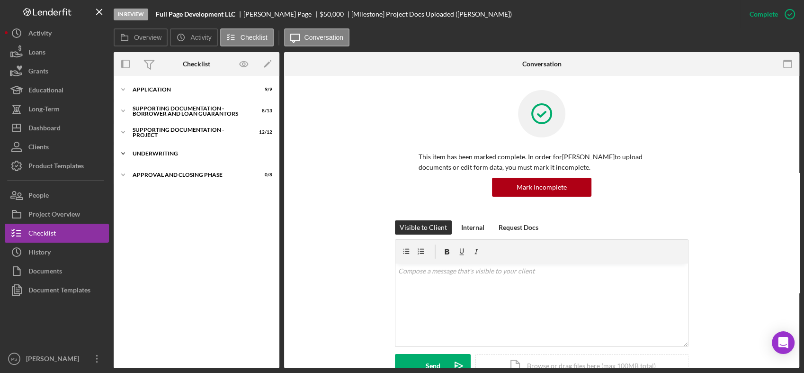
click at [125, 153] on icon "Icon/Expander" at bounding box center [123, 153] width 19 height 19
click at [190, 171] on div "Approval Documentation" at bounding box center [206, 174] width 136 height 8
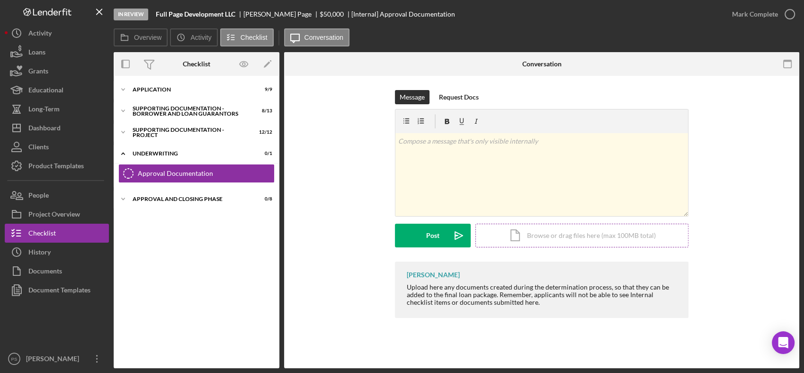
click at [535, 233] on div "Icon/Document Browse or drag files here (max 100MB total) Tap to choose files o…" at bounding box center [581, 235] width 213 height 24
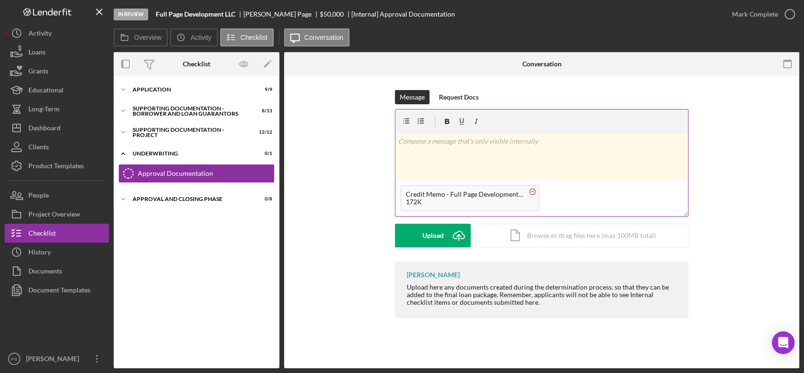
click at [533, 191] on rect at bounding box center [532, 191] width 3 height 0
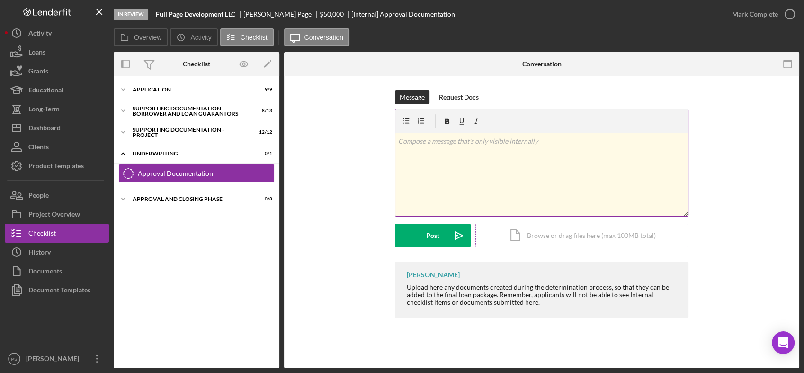
click at [538, 234] on div "Icon/Document Browse or drag files here (max 100MB total) Tap to choose files o…" at bounding box center [581, 235] width 213 height 24
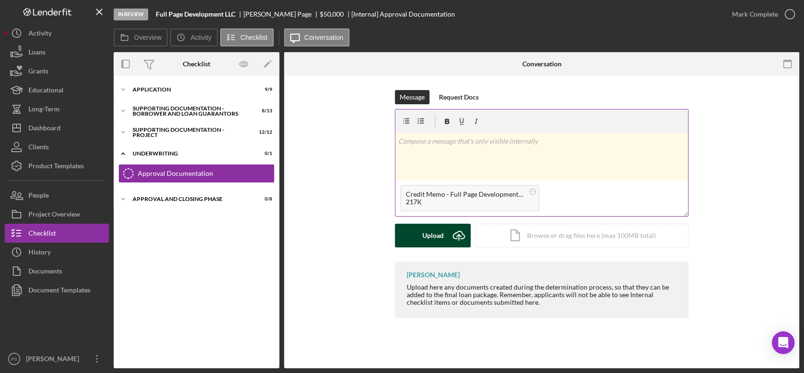
click at [456, 228] on icon "Icon/Upload" at bounding box center [459, 235] width 24 height 24
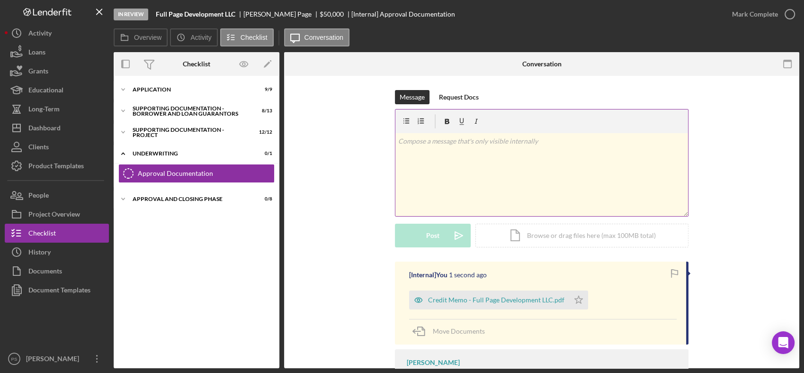
click at [797, 4] on div "Mark Complete" at bounding box center [761, 14] width 77 height 28
click at [788, 9] on icon "button" at bounding box center [790, 14] width 24 height 24
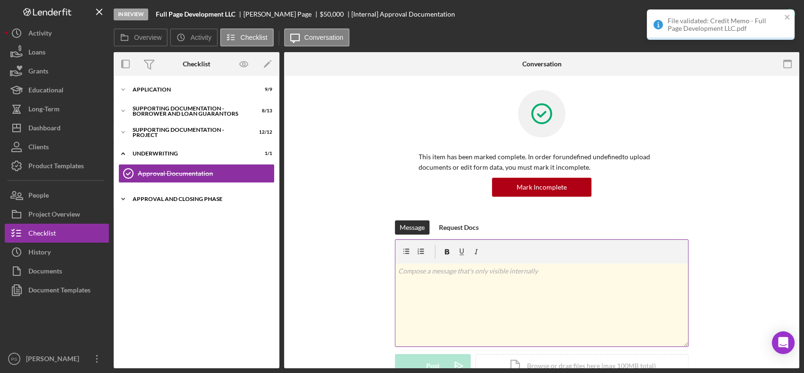
click at [121, 197] on icon "Icon/Expander" at bounding box center [123, 198] width 19 height 19
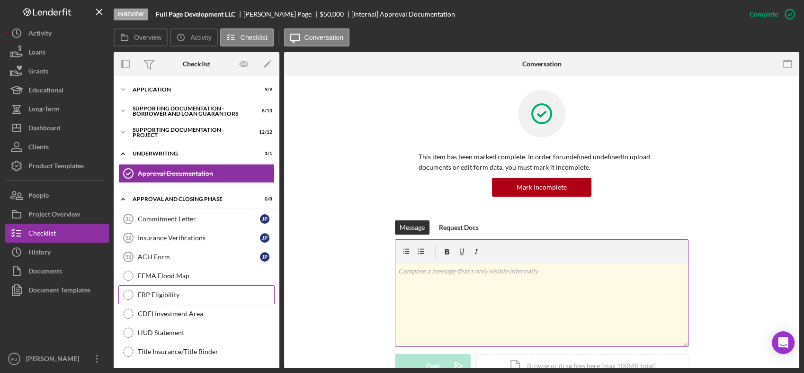
scroll to position [1, 0]
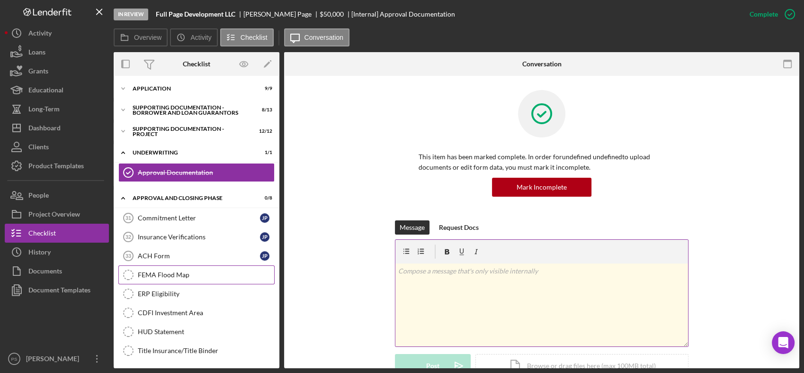
click at [212, 275] on div "FEMA Flood Map" at bounding box center [206, 275] width 136 height 8
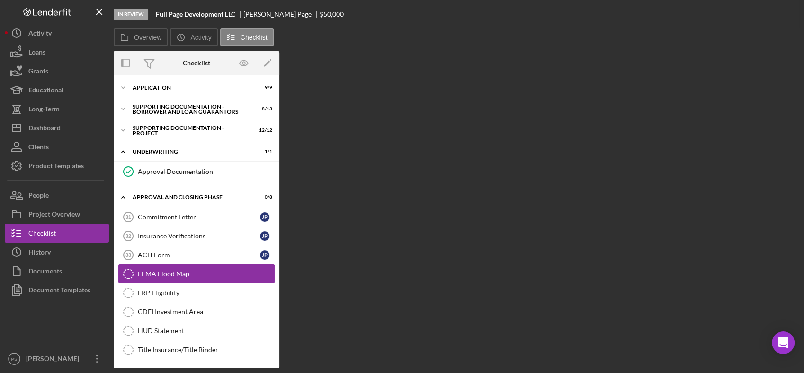
scroll to position [1, 0]
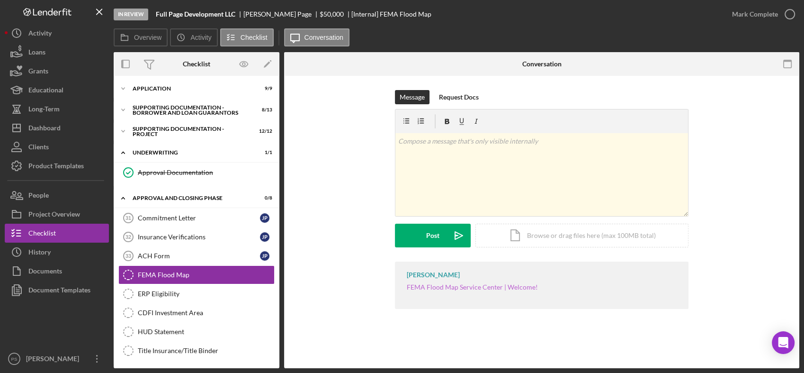
click at [484, 287] on link "FEMA Flood Map Service Center | Welcome!" at bounding box center [472, 287] width 131 height 8
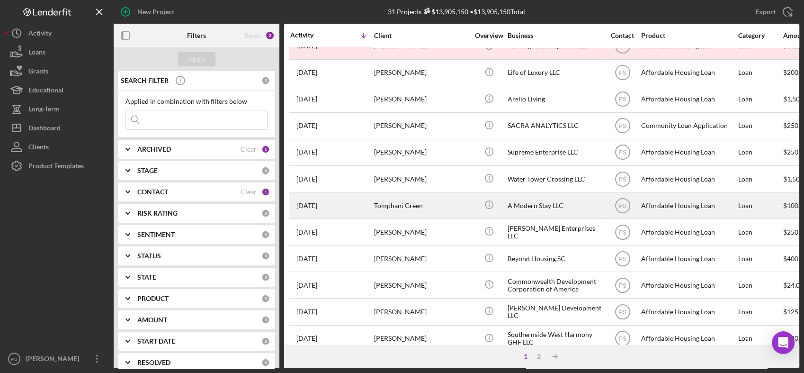
scroll to position [375, 0]
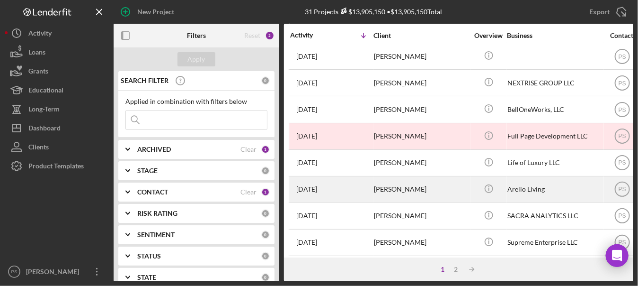
scroll to position [216, 0]
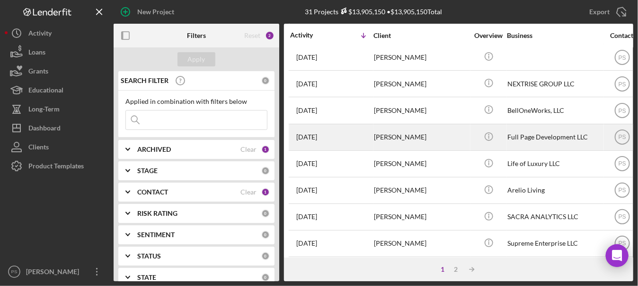
click at [396, 134] on div "[PERSON_NAME]" at bounding box center [421, 137] width 95 height 25
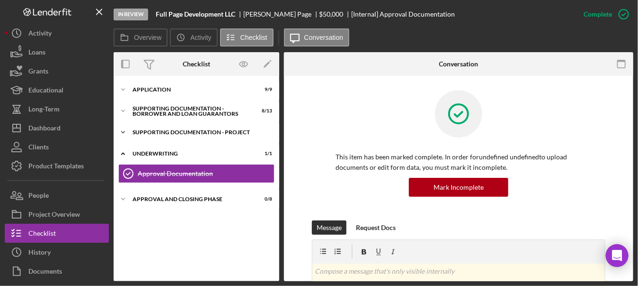
click at [122, 131] on icon "Icon/Expander" at bounding box center [123, 132] width 19 height 19
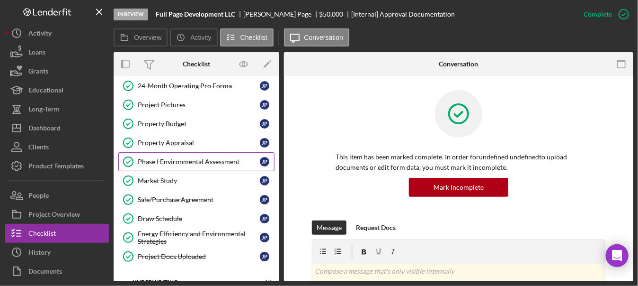
scroll to position [105, 0]
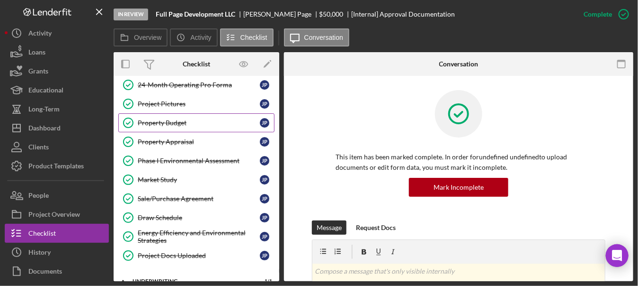
click at [180, 124] on div "Property Budget" at bounding box center [199, 123] width 122 height 8
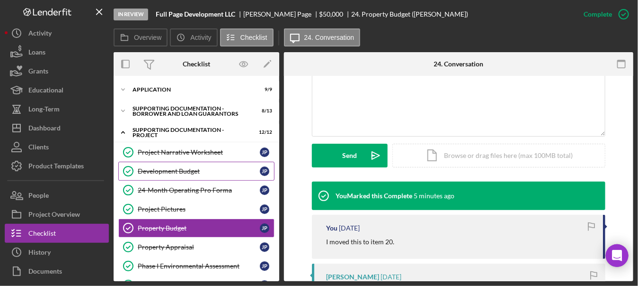
click at [189, 165] on link "Development Budget Development Budget J P" at bounding box center [196, 170] width 156 height 19
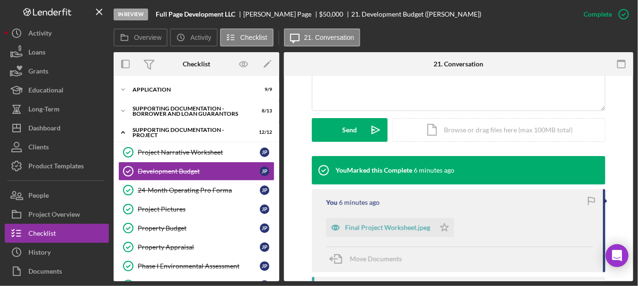
scroll to position [245, 0]
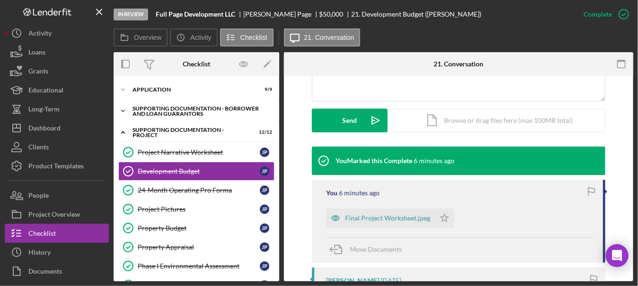
click at [125, 113] on icon "Icon/Expander" at bounding box center [123, 110] width 19 height 19
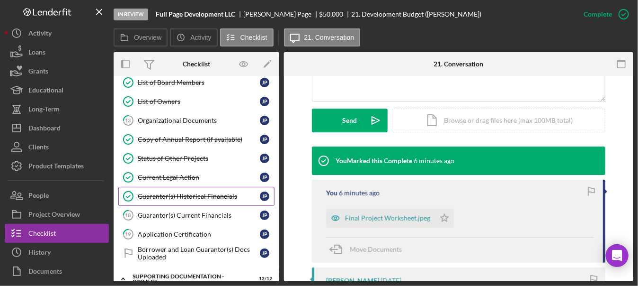
scroll to position [140, 0]
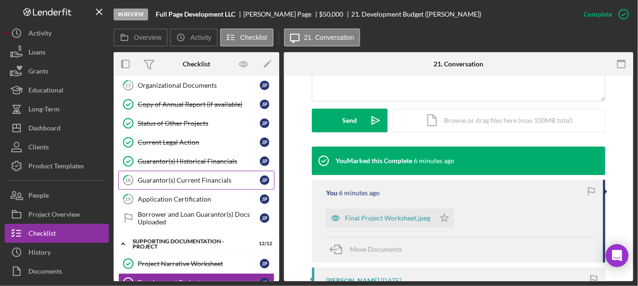
click at [169, 174] on link "18 Guarantor(s) Current Financials J P" at bounding box center [196, 179] width 156 height 19
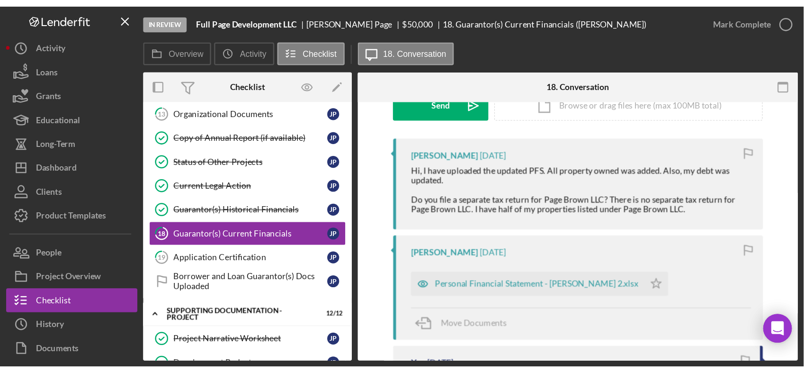
scroll to position [175, 0]
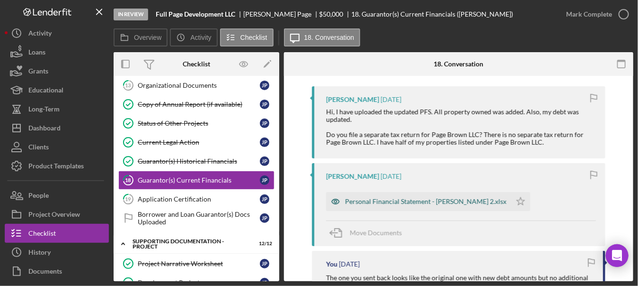
click at [442, 201] on div "Personal Financial Statement - [PERSON_NAME] 2.xlsx" at bounding box center [425, 201] width 161 height 8
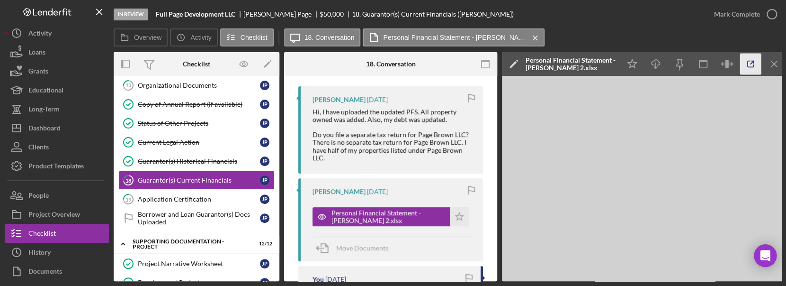
click at [638, 62] on icon "button" at bounding box center [750, 64] width 21 height 21
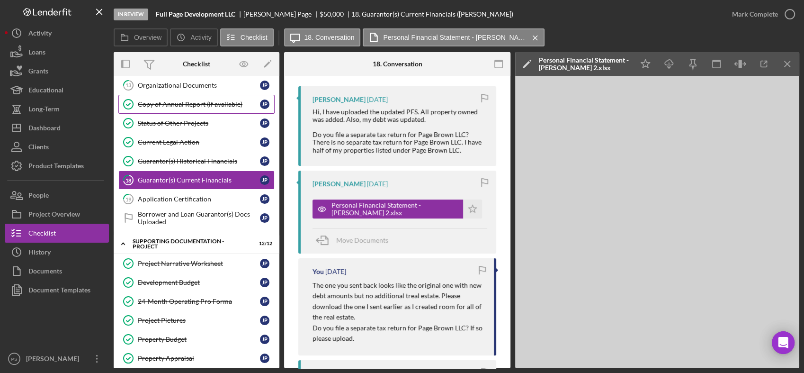
scroll to position [176, 0]
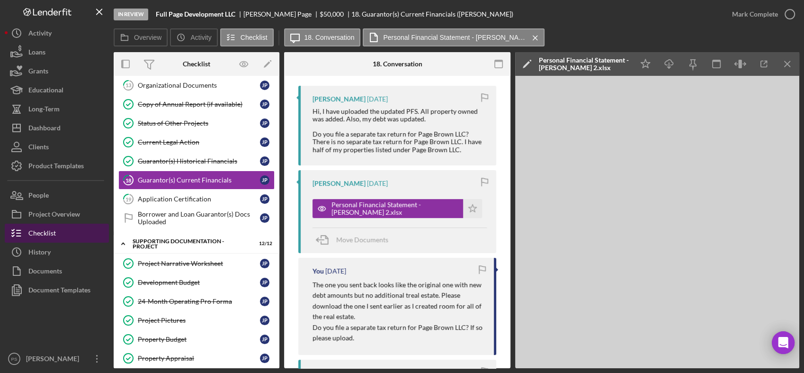
click at [58, 231] on button "Checklist" at bounding box center [57, 232] width 104 height 19
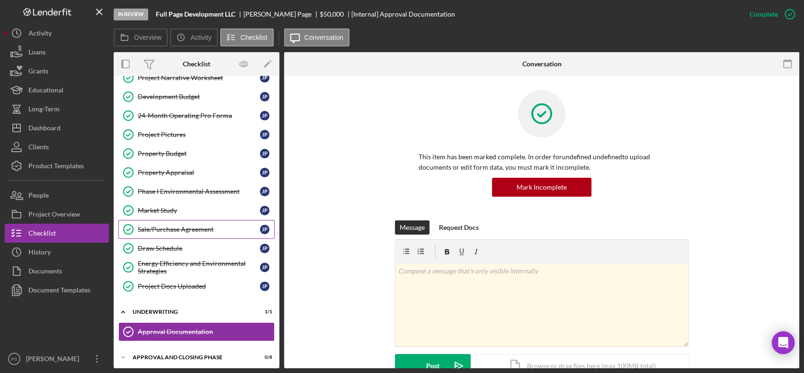
scroll to position [326, 0]
click at [162, 285] on div "Approval and Closing Phase" at bounding box center [200, 357] width 135 height 6
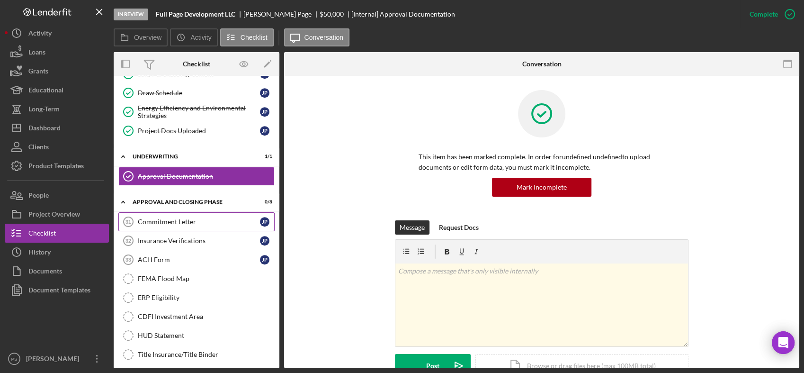
scroll to position [482, 0]
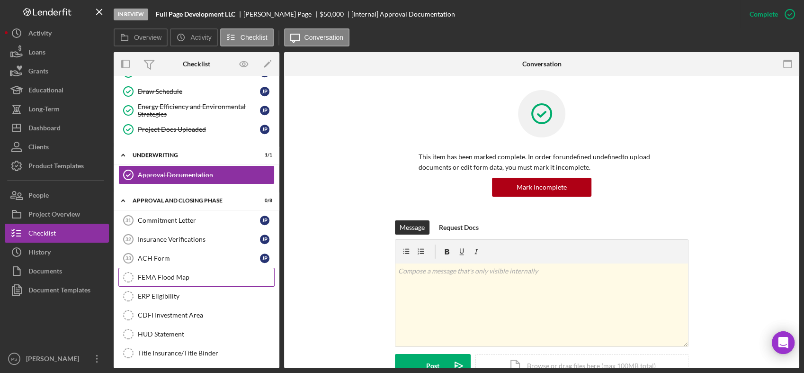
click at [178, 277] on link "FEMA Flood Map FEMA Flood Map" at bounding box center [196, 277] width 156 height 19
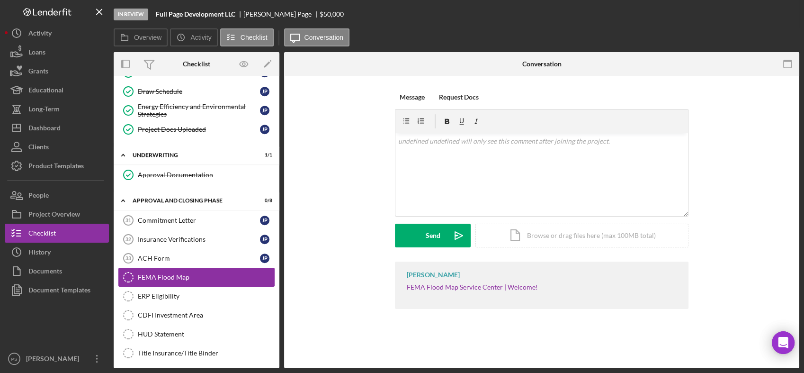
scroll to position [482, 0]
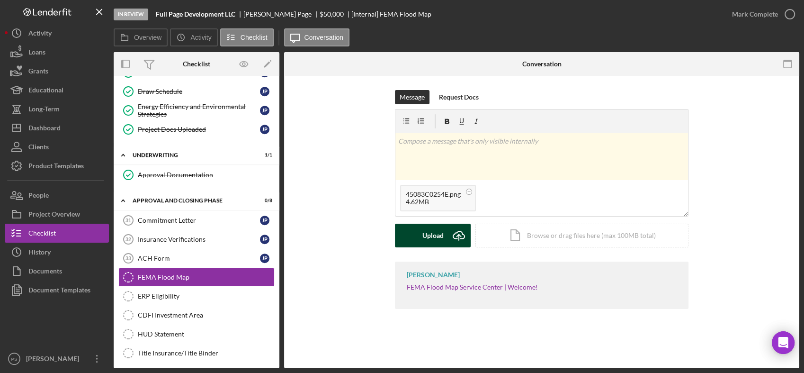
click at [452, 231] on icon "Icon/Upload" at bounding box center [459, 235] width 24 height 24
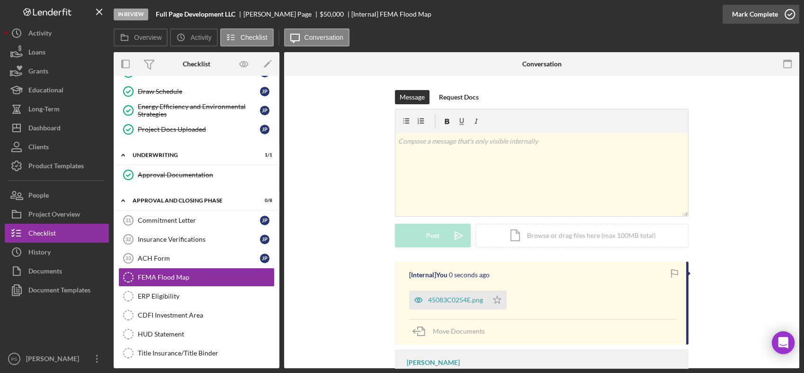
click at [638, 12] on icon "button" at bounding box center [790, 14] width 24 height 24
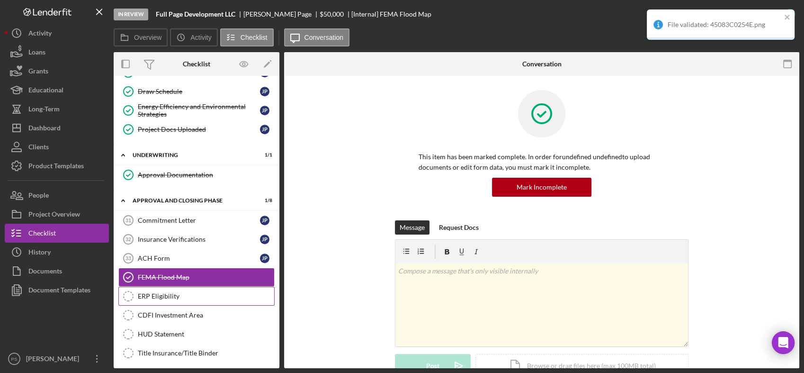
click at [175, 285] on link "ERP Eligibility ERP Eligibility" at bounding box center [196, 295] width 156 height 19
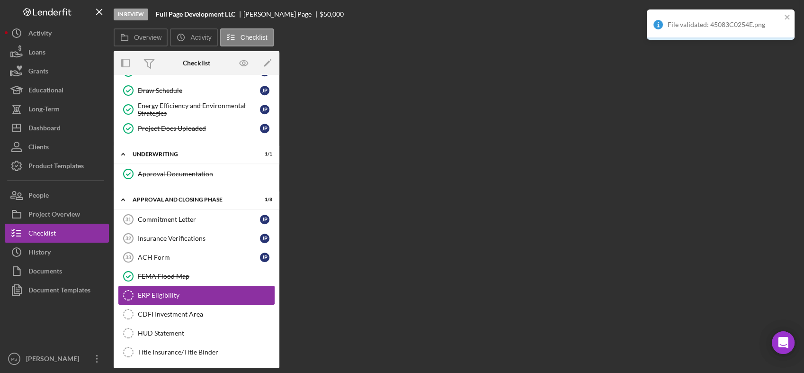
scroll to position [482, 0]
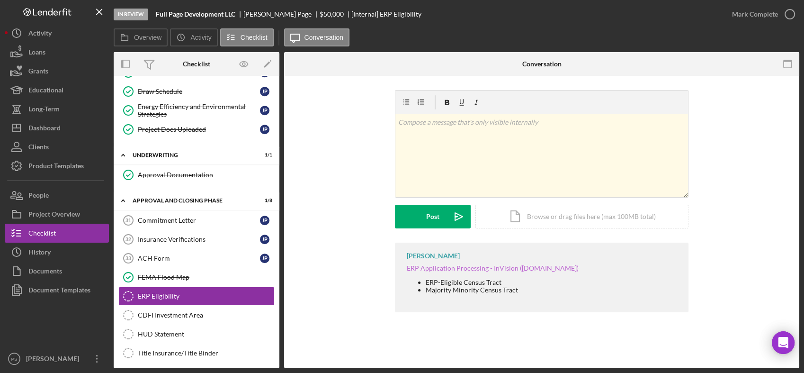
click at [451, 268] on link "ERP Application Processing - InVision (cdfifund.gov)" at bounding box center [493, 268] width 172 height 8
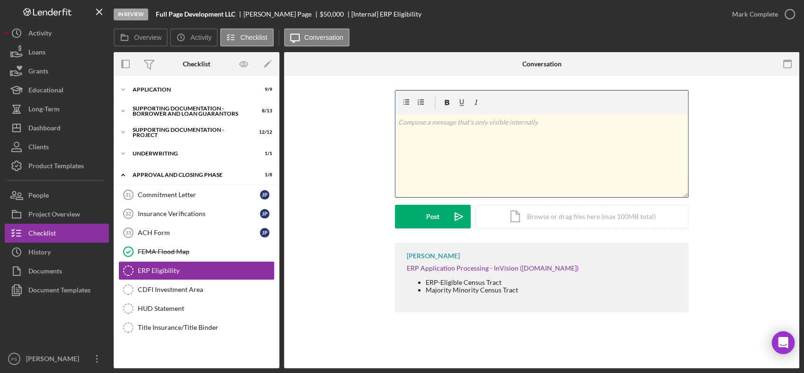
click at [467, 127] on div "v Color teal Color pink Remove color Add row above Add row below Add column bef…" at bounding box center [541, 155] width 293 height 83
click at [406, 124] on p "YEs ERP" at bounding box center [541, 122] width 287 height 10
click at [557, 211] on div "Icon/Document Browse or drag files here (max 100MB total) Tap to choose files o…" at bounding box center [581, 217] width 213 height 24
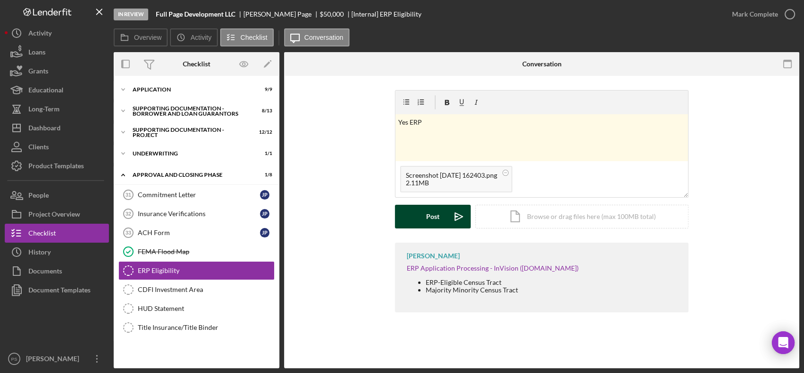
click at [452, 212] on icon "Icon/icon-invite-send" at bounding box center [459, 217] width 24 height 24
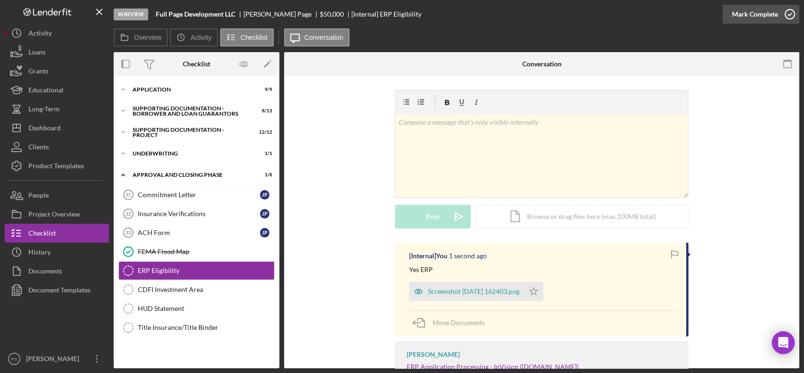
click at [791, 15] on icon "button" at bounding box center [790, 14] width 24 height 24
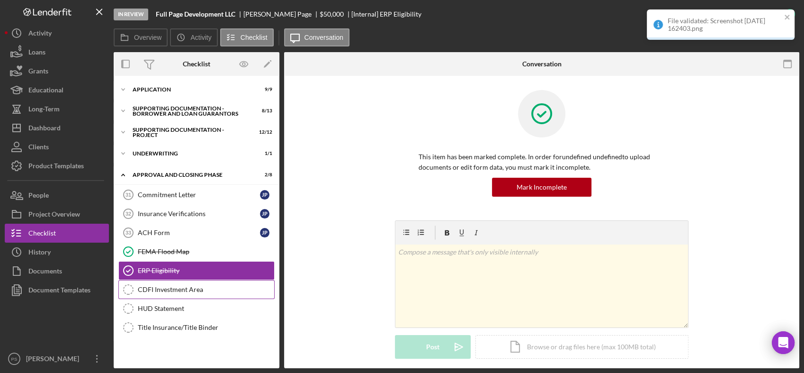
click at [197, 287] on div "CDFI Investment Area" at bounding box center [206, 290] width 136 height 8
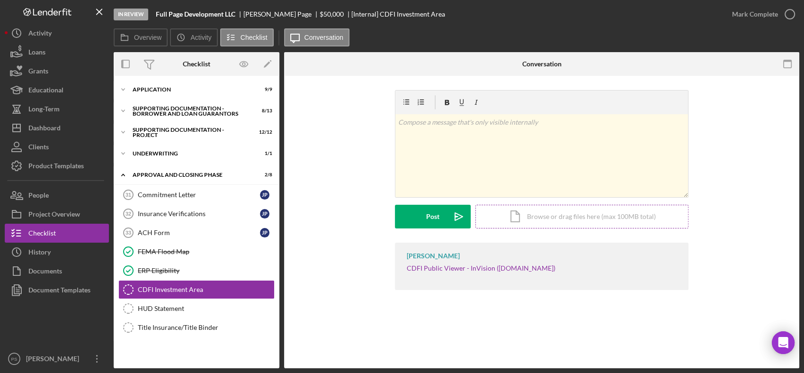
click at [585, 217] on div "Icon/Document Browse or drag files here (max 100MB total) Tap to choose files o…" at bounding box center [581, 217] width 213 height 24
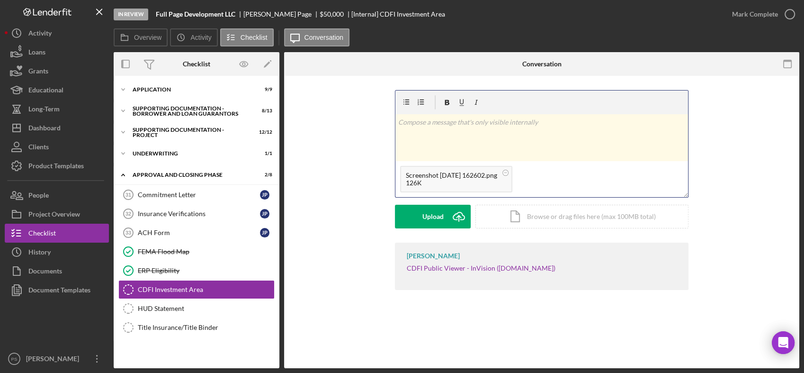
click at [465, 121] on p at bounding box center [541, 122] width 287 height 10
click at [456, 219] on icon "Icon/icon-invite-send" at bounding box center [459, 217] width 24 height 24
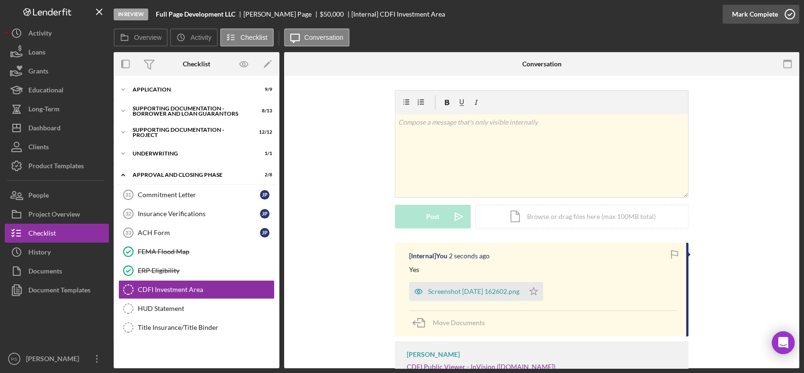
click at [787, 11] on icon "button" at bounding box center [790, 14] width 24 height 24
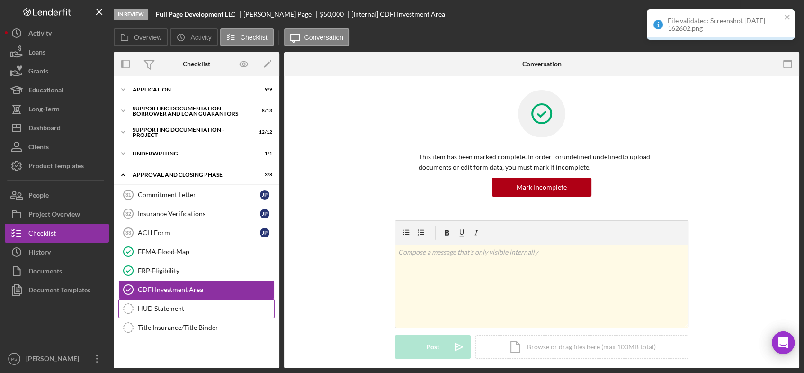
click at [173, 306] on div "HUD Statement" at bounding box center [206, 308] width 136 height 8
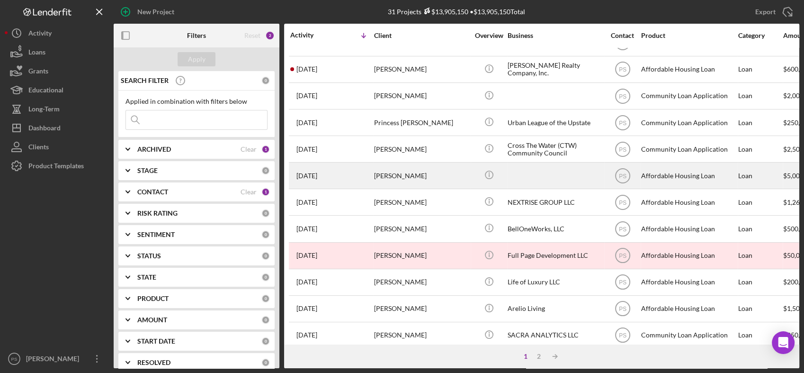
scroll to position [105, 0]
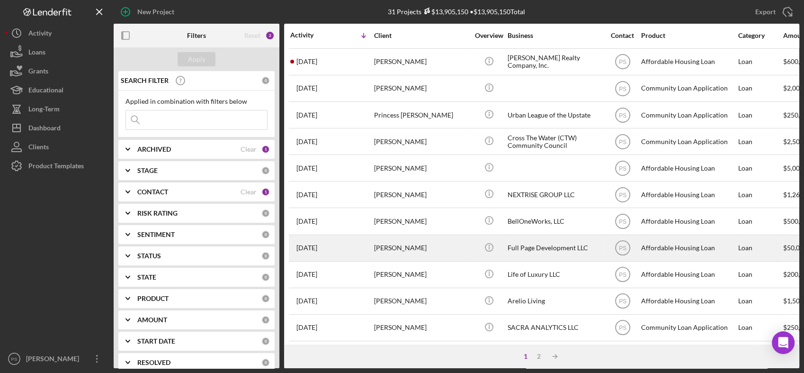
click at [446, 242] on div "[PERSON_NAME]" at bounding box center [421, 247] width 95 height 25
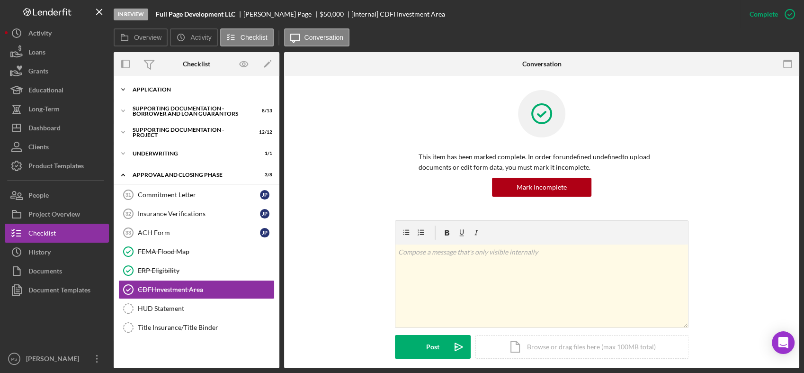
click at [123, 91] on icon "Icon/Expander" at bounding box center [123, 89] width 19 height 19
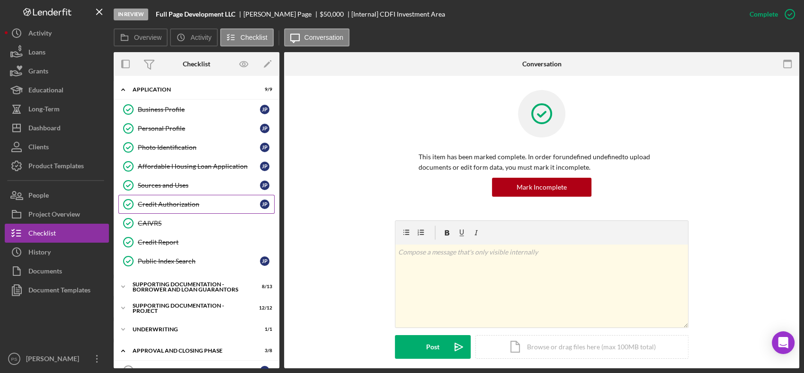
click at [164, 201] on div "Credit Authorization" at bounding box center [199, 204] width 122 height 8
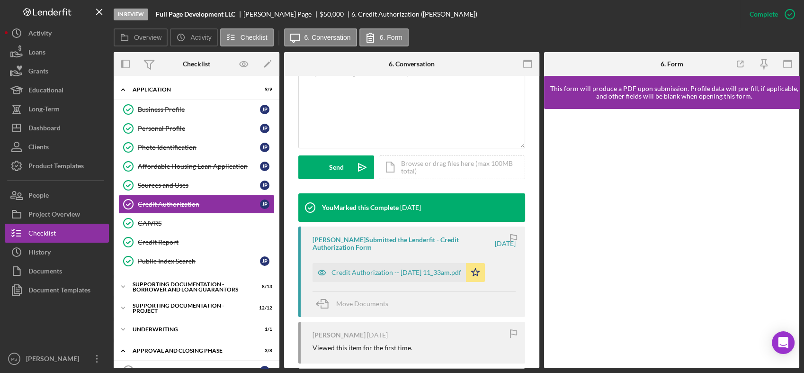
scroll to position [210, 0]
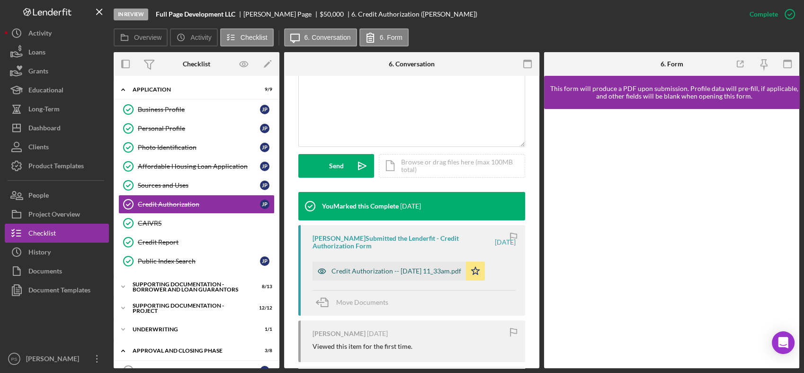
click at [394, 273] on div "Credit Authorization -- [DATE] 11_33am.pdf" at bounding box center [396, 271] width 130 height 8
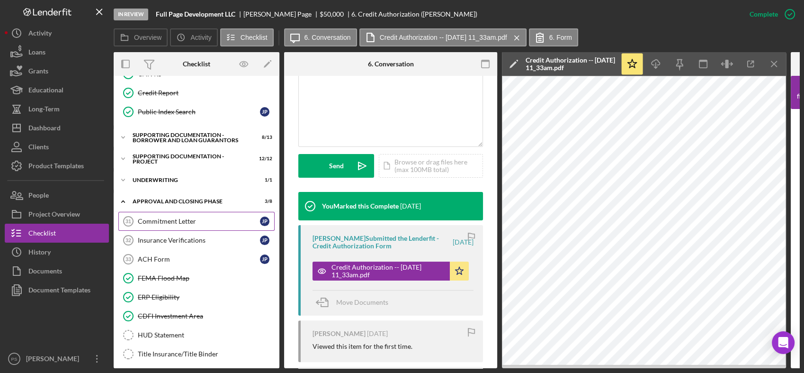
scroll to position [154, 0]
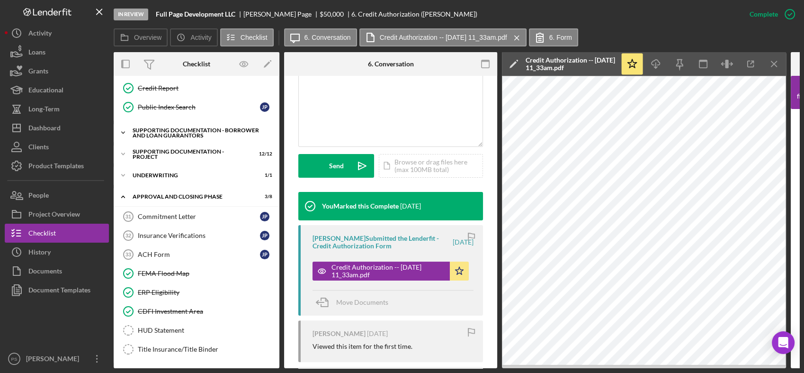
click at [125, 130] on icon "Icon/Expander" at bounding box center [123, 132] width 19 height 19
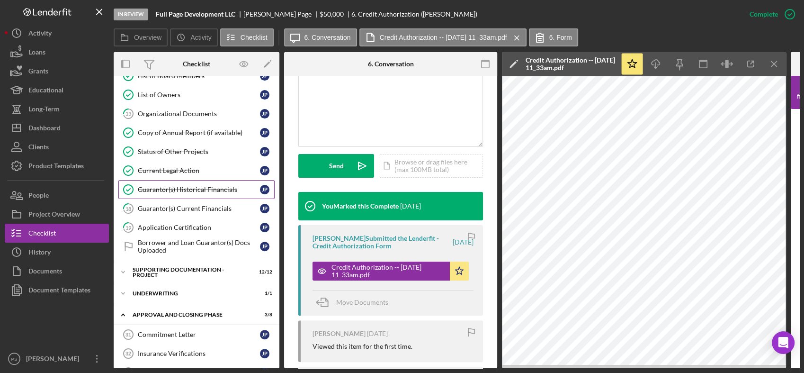
scroll to position [295, 0]
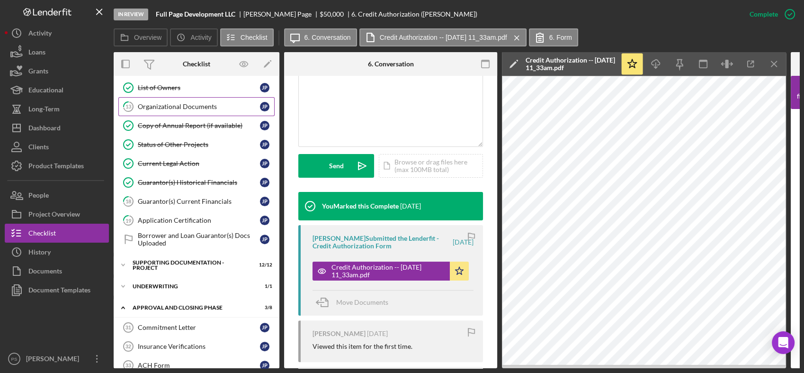
click at [182, 107] on div "Organizational Documents" at bounding box center [199, 107] width 122 height 8
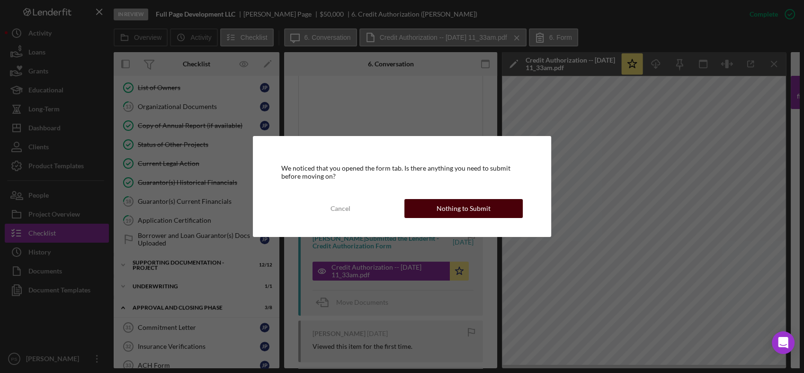
click at [452, 199] on div "Nothing to Submit" at bounding box center [464, 208] width 54 height 19
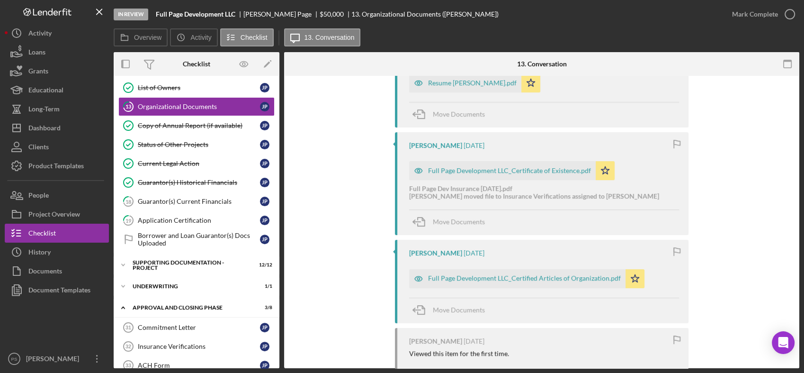
scroll to position [280, 0]
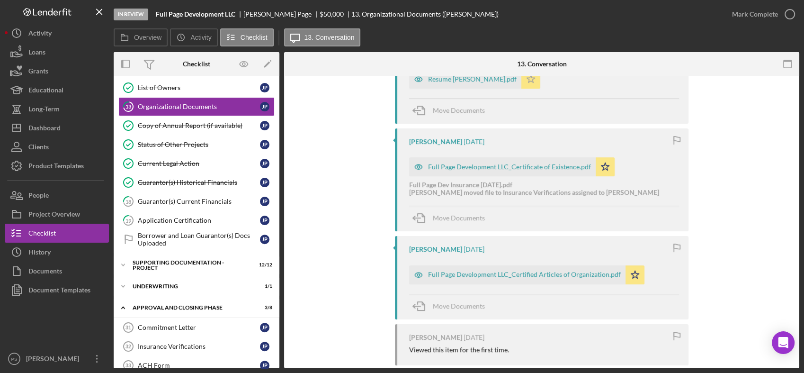
click at [523, 82] on icon "Icon/Star" at bounding box center [530, 79] width 19 height 19
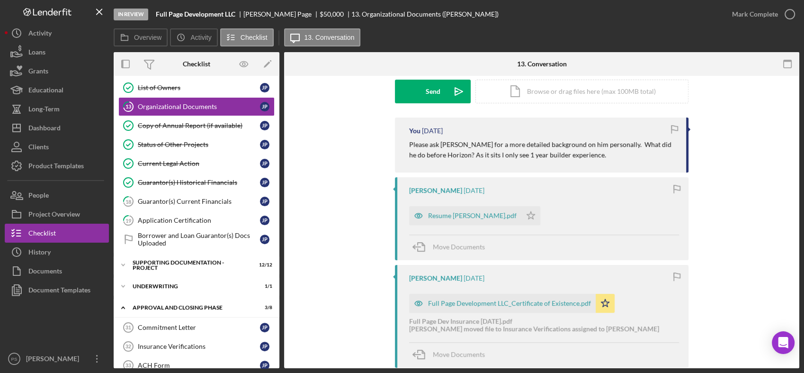
scroll to position [68, 0]
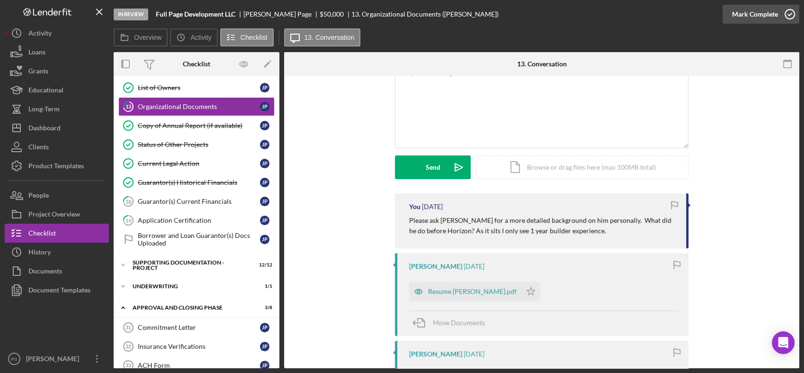
click at [789, 12] on icon "button" at bounding box center [790, 14] width 24 height 24
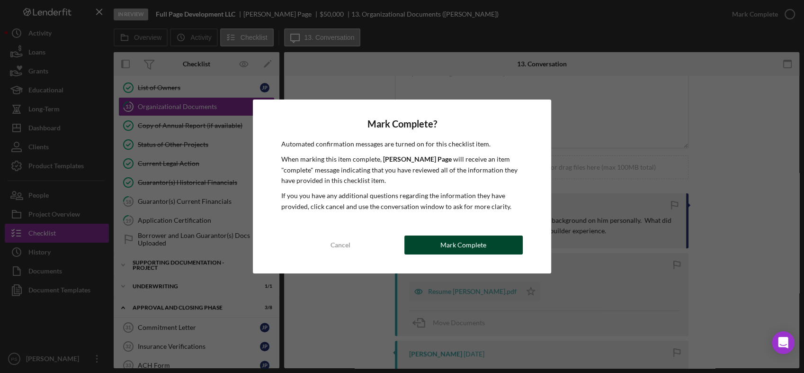
click at [467, 244] on div "Mark Complete" at bounding box center [463, 244] width 46 height 19
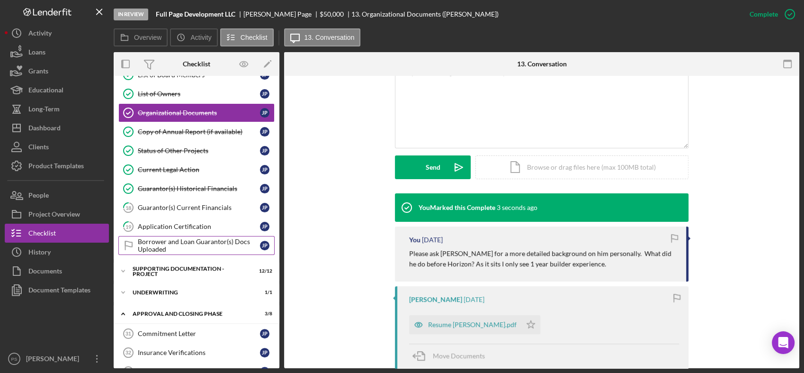
scroll to position [330, 0]
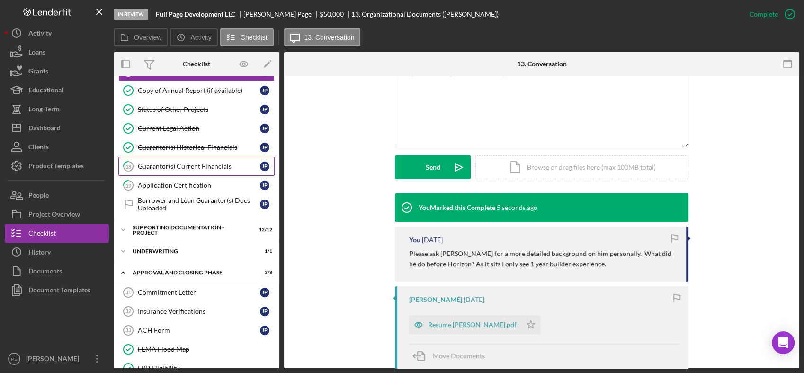
click at [200, 167] on div "Guarantor(s) Current Financials" at bounding box center [199, 166] width 122 height 8
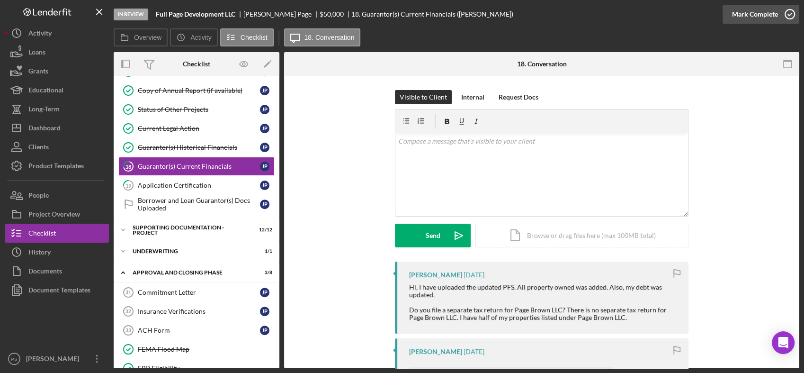
click at [788, 14] on icon "button" at bounding box center [790, 14] width 24 height 24
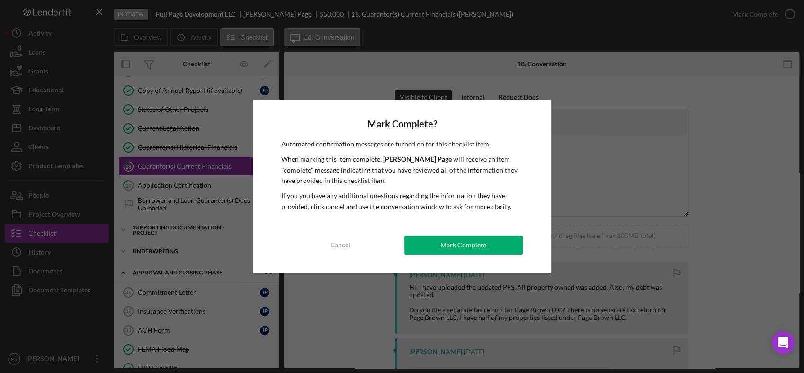
click at [458, 244] on div "Mark Complete" at bounding box center [463, 244] width 46 height 19
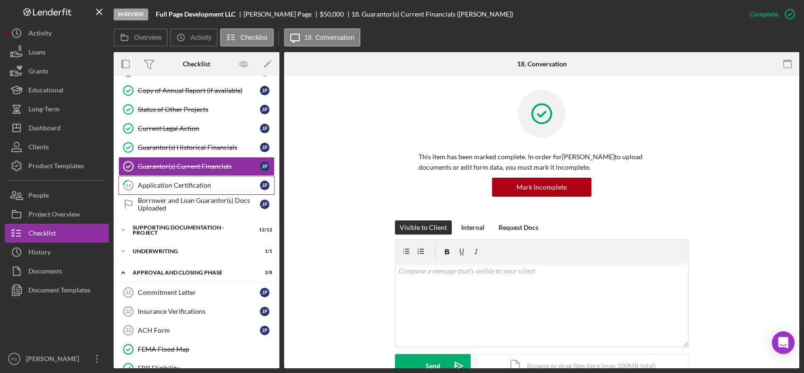
click at [205, 182] on div "Application Certification" at bounding box center [199, 185] width 122 height 8
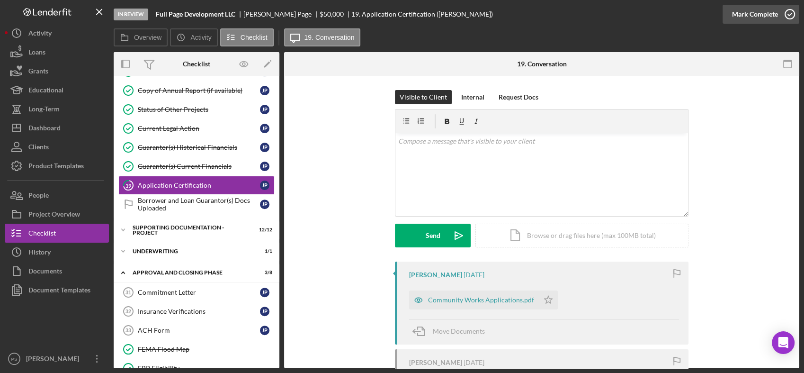
click at [791, 11] on icon "button" at bounding box center [790, 14] width 24 height 24
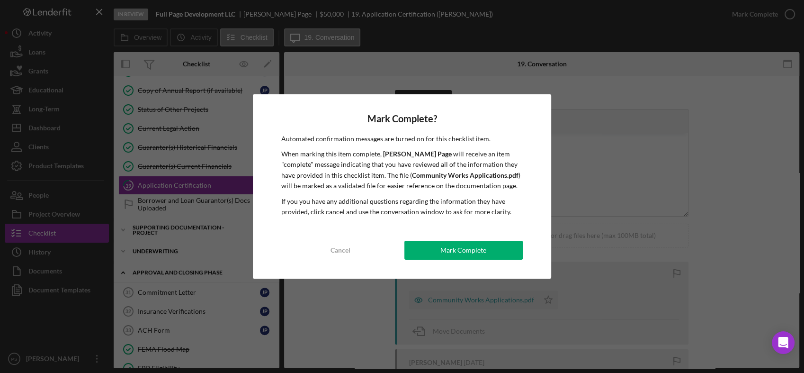
drag, startPoint x: 456, startPoint y: 246, endPoint x: 447, endPoint y: 242, distance: 9.5
click at [456, 246] on div "Mark Complete" at bounding box center [463, 250] width 46 height 19
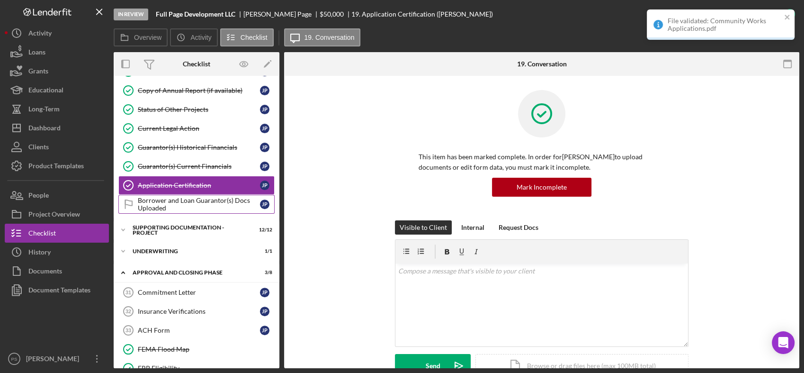
click at [203, 202] on div "Borrower and Loan Guarantor(s) Docs Uploaded" at bounding box center [199, 204] width 122 height 15
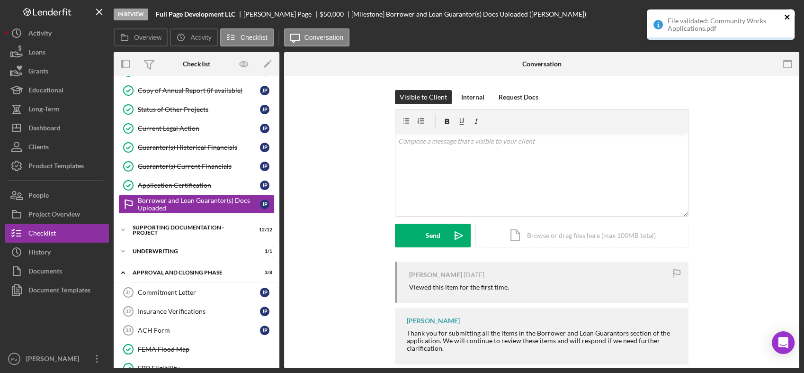
click at [787, 15] on icon "close" at bounding box center [787, 17] width 7 height 8
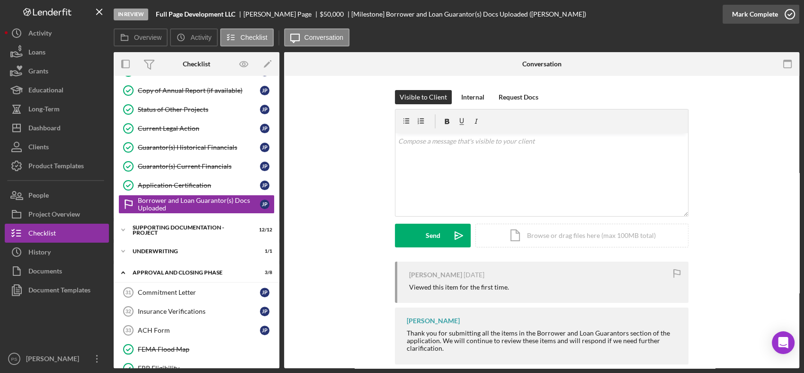
click at [789, 15] on icon "button" at bounding box center [790, 14] width 24 height 24
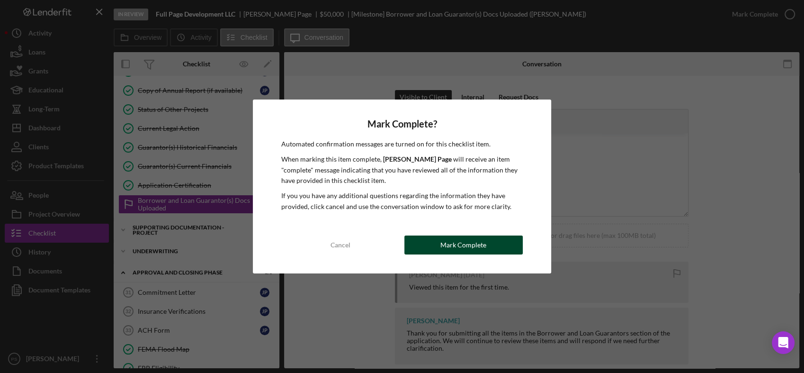
click at [468, 245] on div "Mark Complete" at bounding box center [463, 244] width 46 height 19
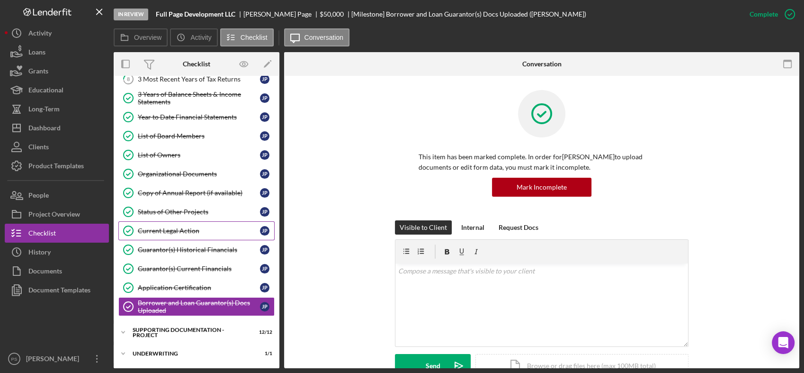
scroll to position [189, 0]
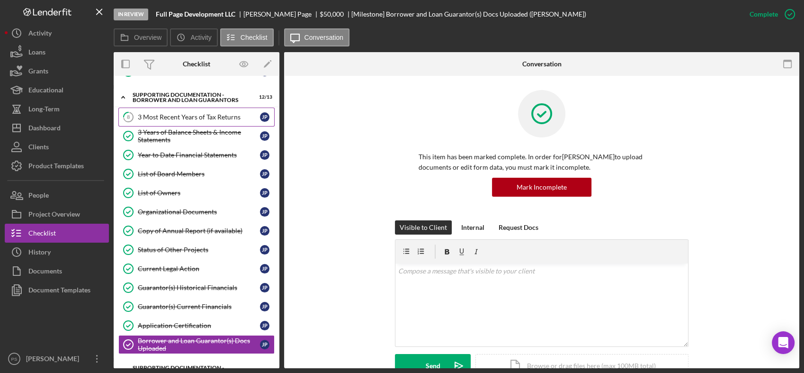
click at [211, 118] on div "3 Most Recent Years of Tax Returns" at bounding box center [199, 117] width 122 height 8
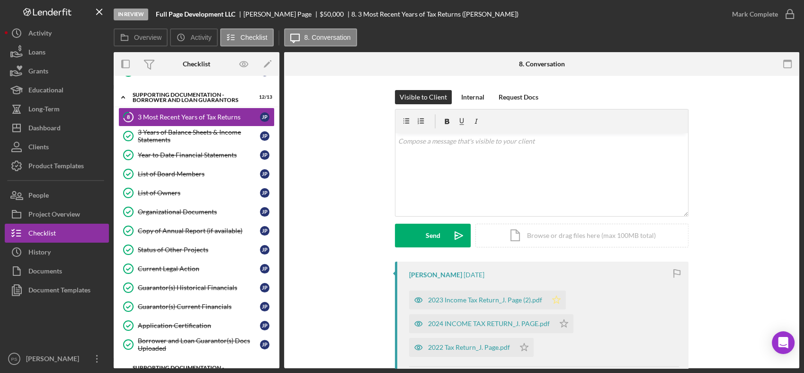
click at [547, 295] on icon "Icon/Star" at bounding box center [556, 299] width 19 height 19
click at [555, 322] on icon "Icon/Star" at bounding box center [563, 323] width 19 height 19
click at [518, 349] on icon "Icon/Star" at bounding box center [524, 347] width 19 height 19
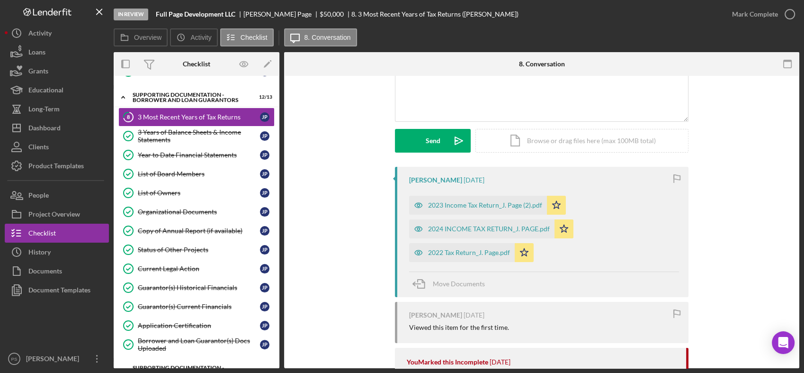
scroll to position [140, 0]
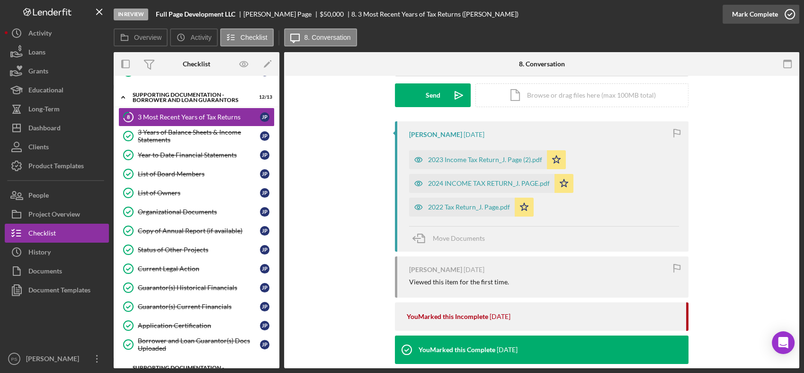
click at [785, 8] on icon "button" at bounding box center [790, 14] width 24 height 24
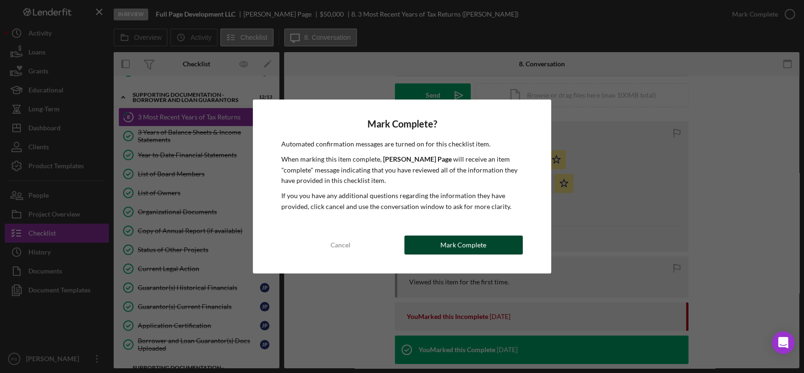
click at [470, 250] on div "Mark Complete" at bounding box center [463, 244] width 46 height 19
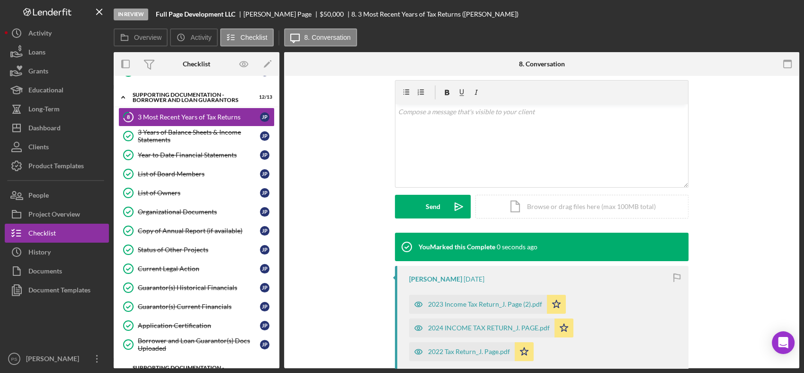
scroll to position [270, 0]
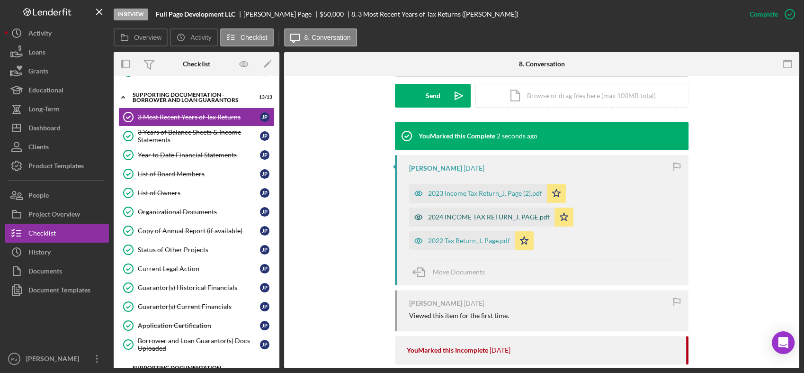
click at [492, 217] on div "2024 INCOME TAX RETURN_J. PAGE.pdf" at bounding box center [489, 217] width 122 height 8
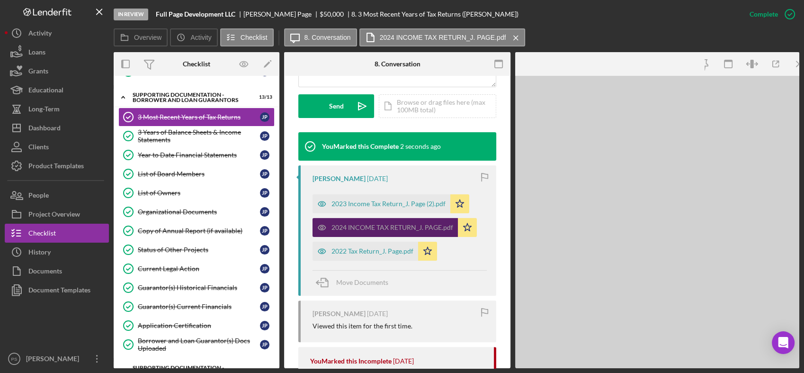
scroll to position [280, 0]
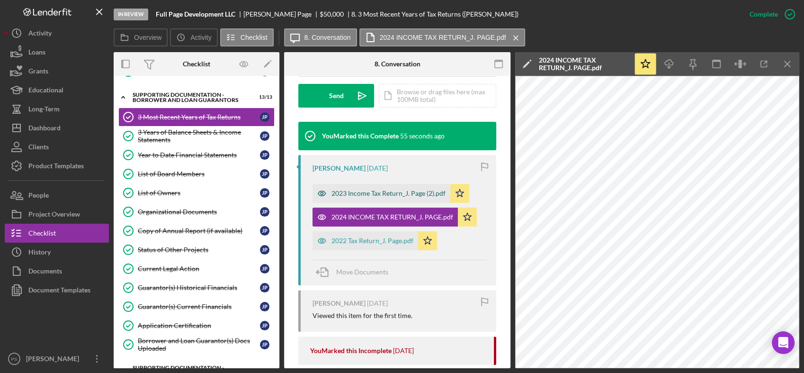
click at [372, 197] on div "2023 Income Tax Return_J. Page (2).pdf" at bounding box center [388, 193] width 114 height 8
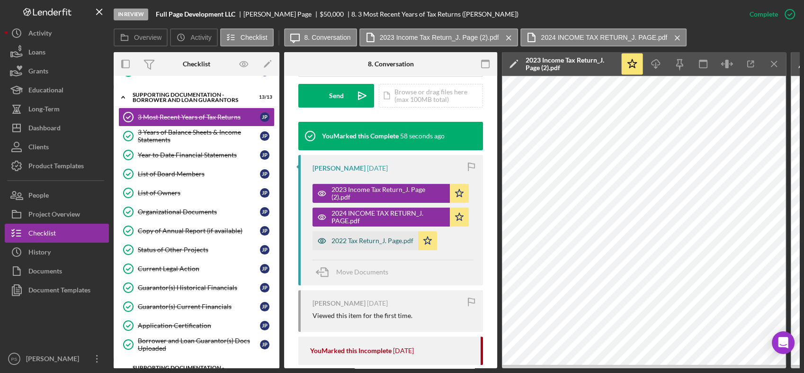
click at [383, 233] on div "2022 Tax Return_J. Page.pdf" at bounding box center [366, 240] width 106 height 19
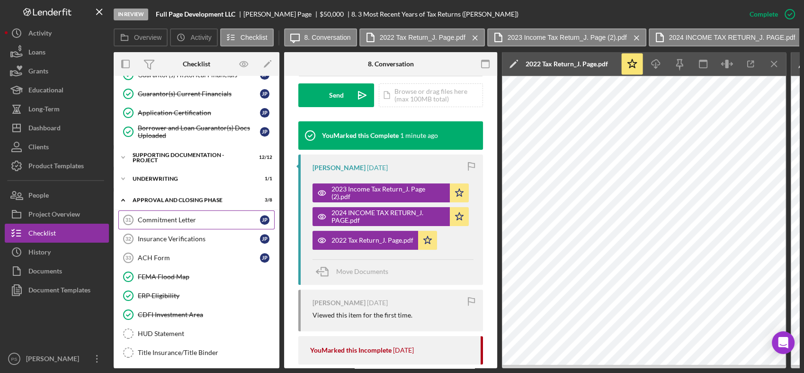
scroll to position [404, 0]
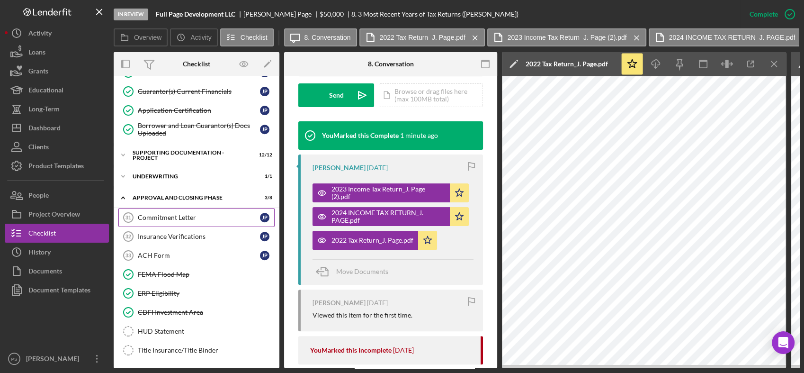
click at [192, 217] on div "Commitment Letter" at bounding box center [199, 218] width 122 height 8
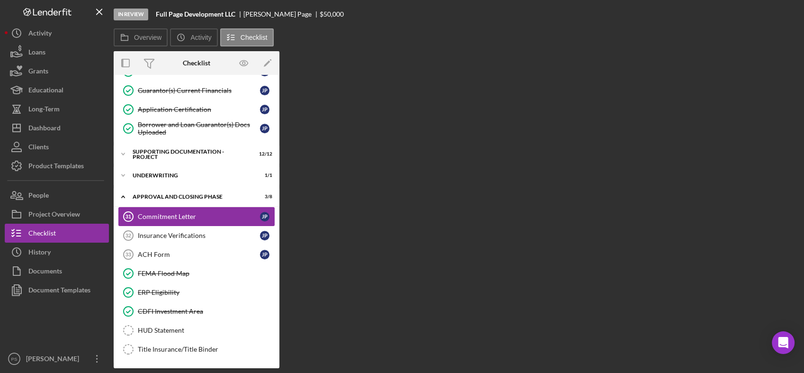
scroll to position [402, 0]
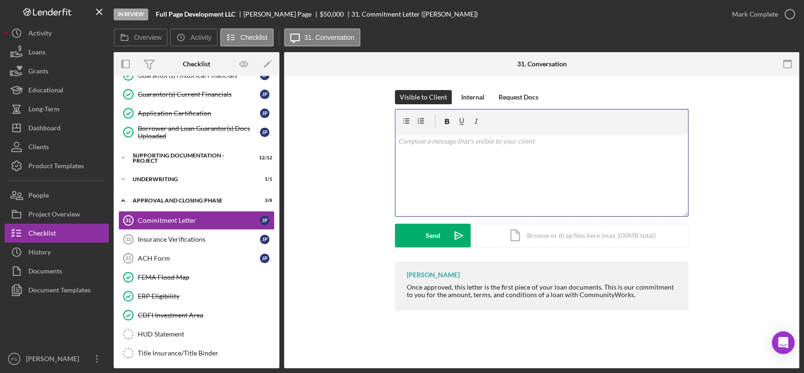
click at [442, 148] on div "v Color teal Color pink Remove color Add row above Add row below Add column bef…" at bounding box center [541, 174] width 293 height 83
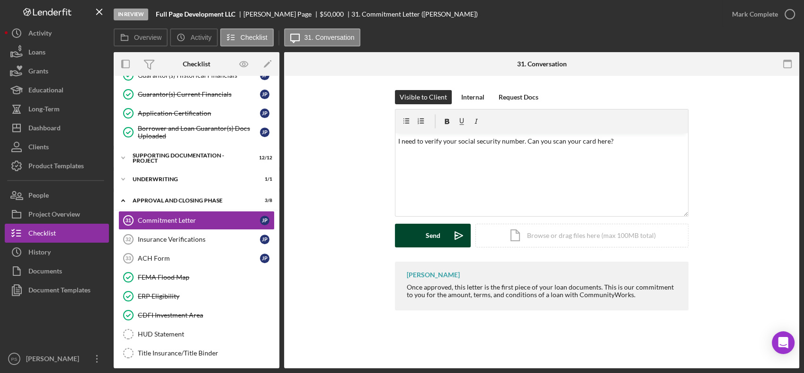
click at [443, 232] on button "Send Icon/icon-invite-send" at bounding box center [433, 235] width 76 height 24
